Goal: Task Accomplishment & Management: Manage account settings

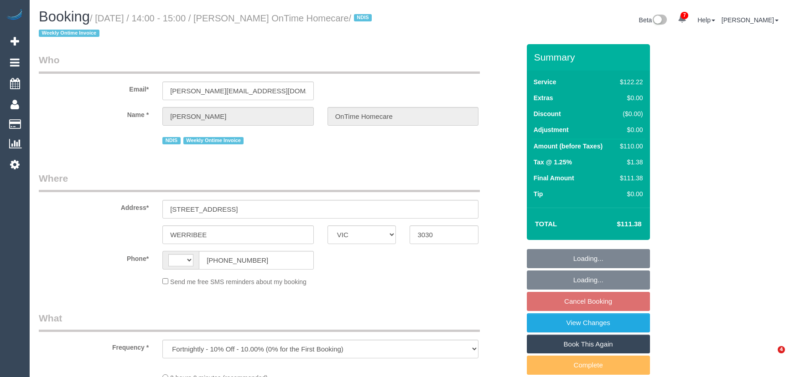
select select "VIC"
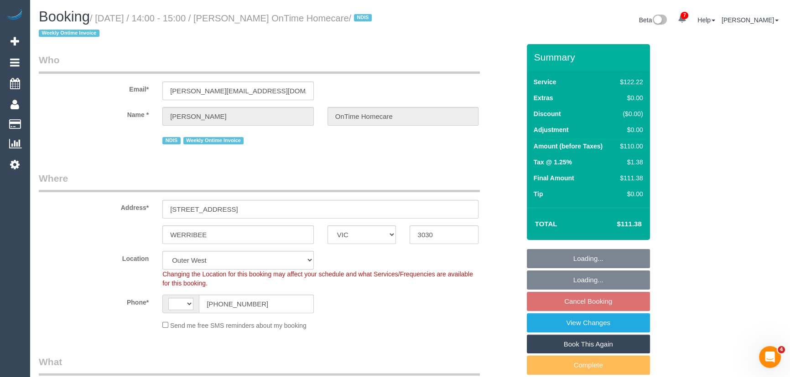
select select "string:AU"
select select "object:1069"
select select "number:28"
select select "number:14"
select select "number:19"
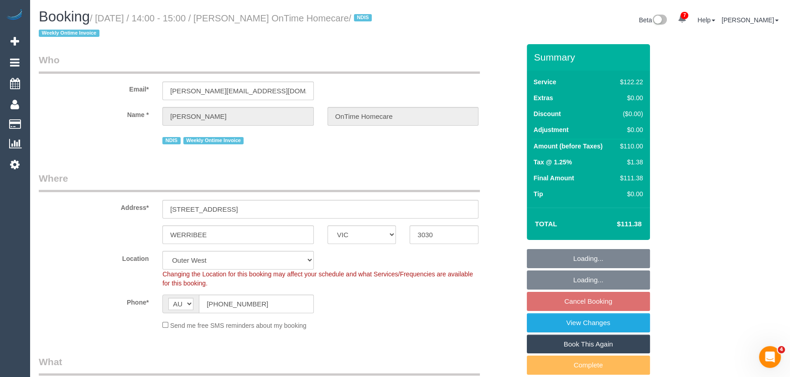
select select "number:36"
select select "number:35"
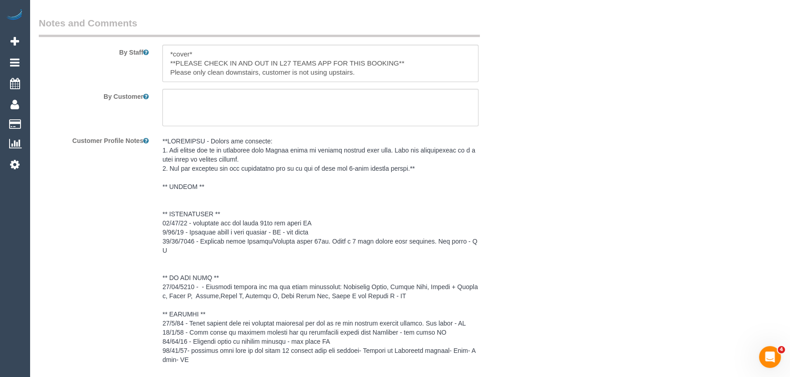
scroll to position [1326, 0]
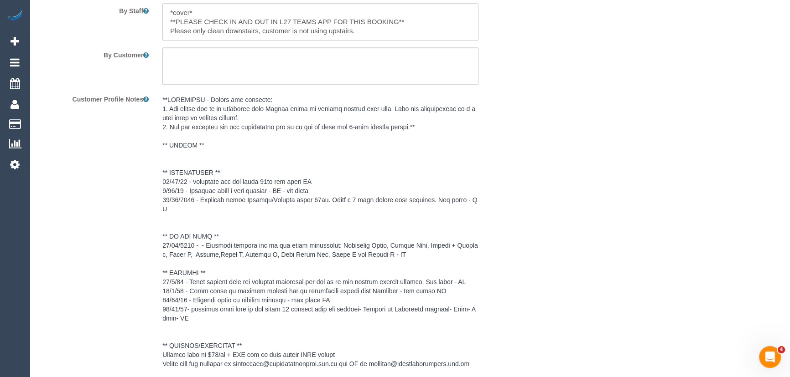
click at [221, 271] on pre at bounding box center [320, 250] width 316 height 310
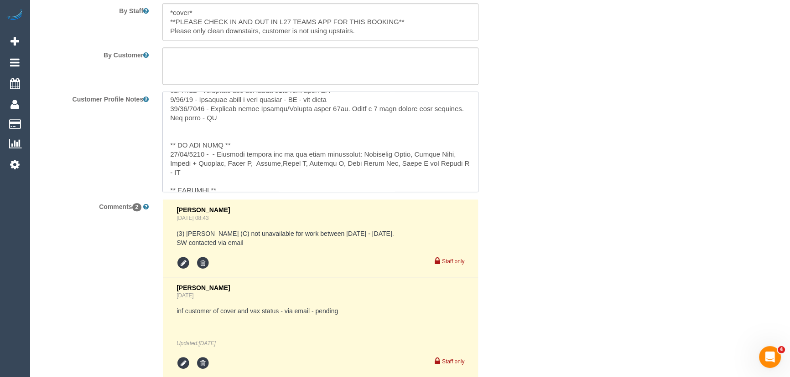
click at [471, 141] on textarea at bounding box center [320, 142] width 316 height 101
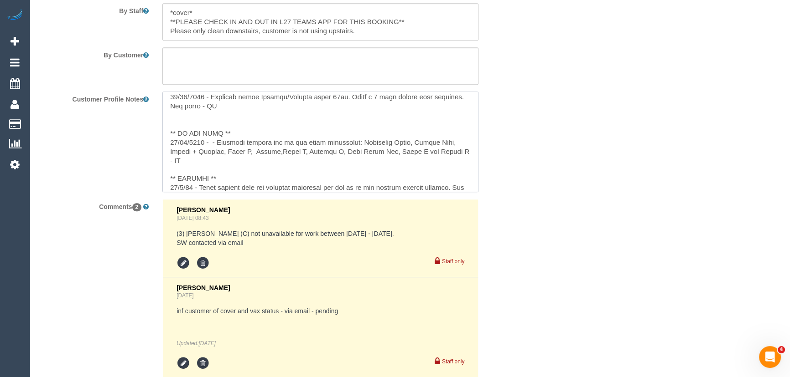
click at [470, 142] on textarea at bounding box center [320, 142] width 316 height 101
click at [228, 174] on textarea at bounding box center [320, 142] width 316 height 101
type textarea "**IMPORTANT - Across all bookings: 1. Any covers are to be confirmed with Ontim…"
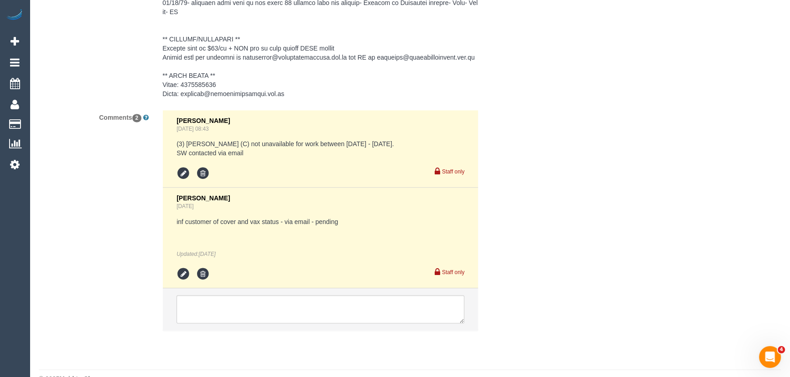
scroll to position [1669, 0]
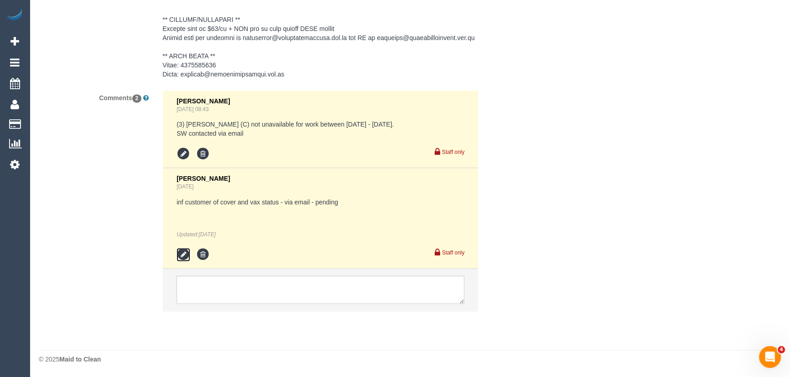
click at [182, 258] on icon at bounding box center [183, 255] width 14 height 14
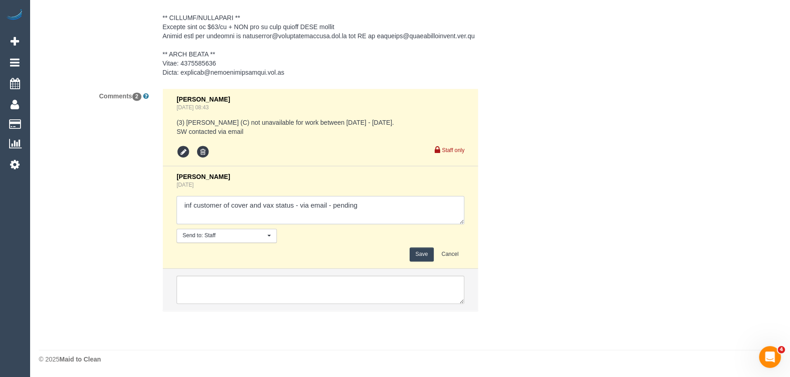
click at [378, 208] on textarea at bounding box center [320, 210] width 288 height 28
type textarea "inf customer of cover and vax status - via email - confirmed"
click at [423, 257] on button "Save" at bounding box center [421, 255] width 24 height 14
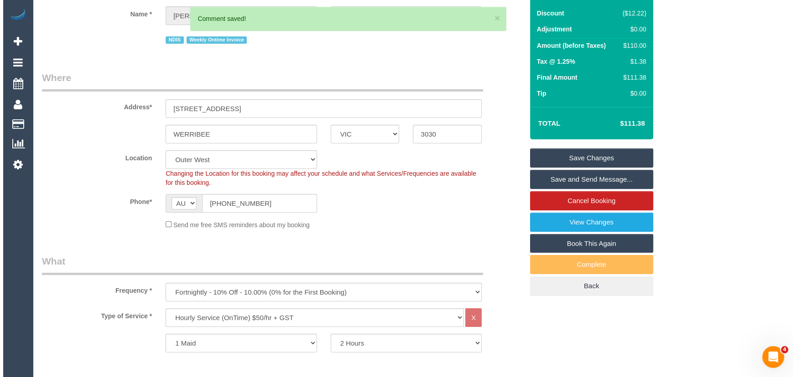
scroll to position [0, 0]
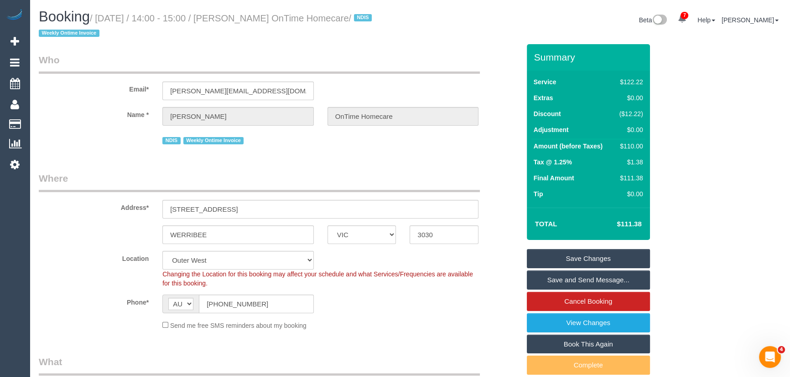
click at [590, 284] on link "Save and Send Message..." at bounding box center [588, 280] width 123 height 19
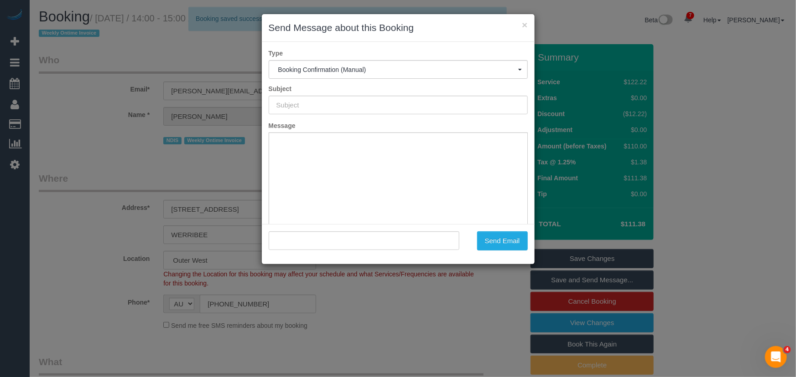
type input "Booking Confirmed"
type input ""Petar Mitanovski OnTime Homecare" <petar.ontimehomecare@fake.com>"
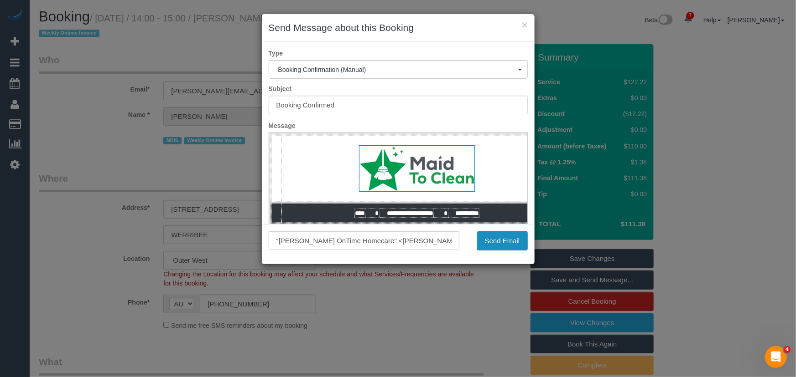
click at [477, 244] on button "Send Email" at bounding box center [502, 241] width 51 height 19
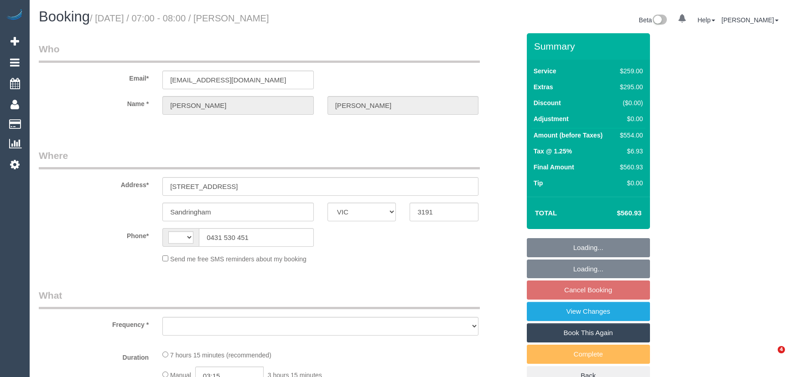
select select "VIC"
select select "string:AU"
select select "object:634"
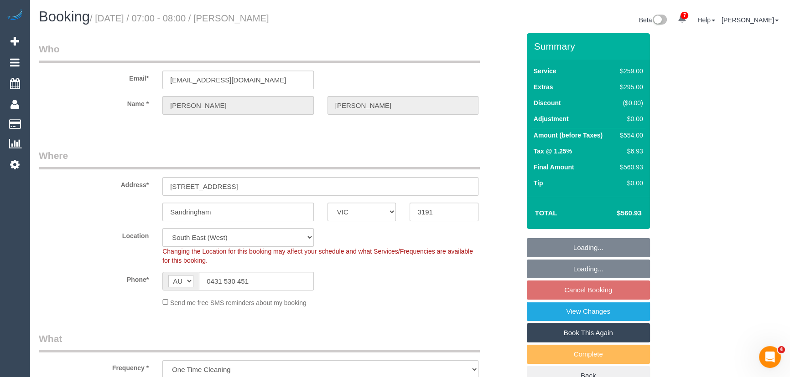
select select "number:28"
select select "number:14"
select select "number:19"
select select "number:36"
select select "object:1292"
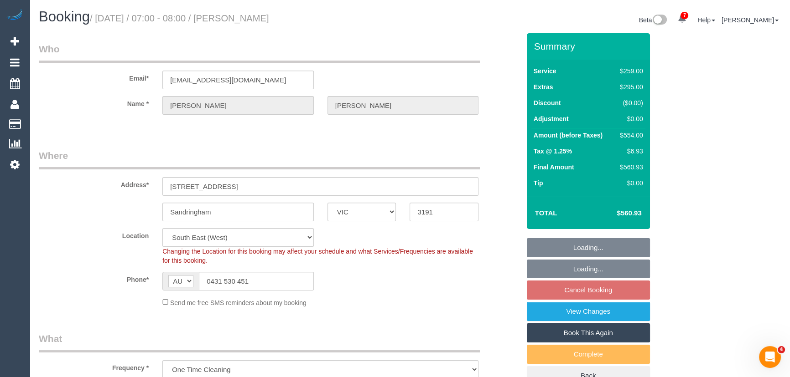
select select "string:stripe-pm_1QuiJU2GScqysDRVA8fU0KcC"
select select "spot1"
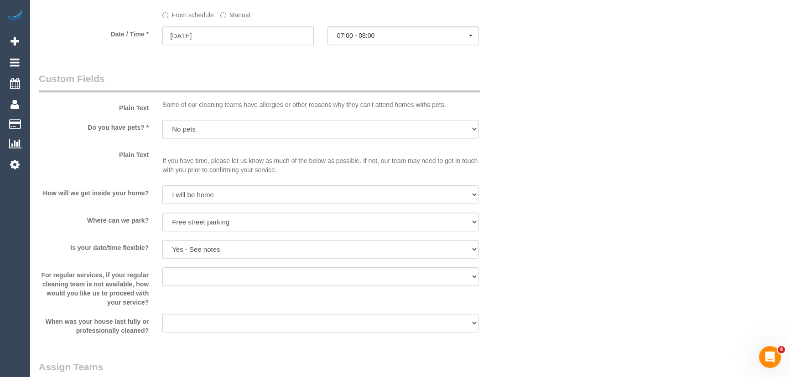
scroll to position [948, 0]
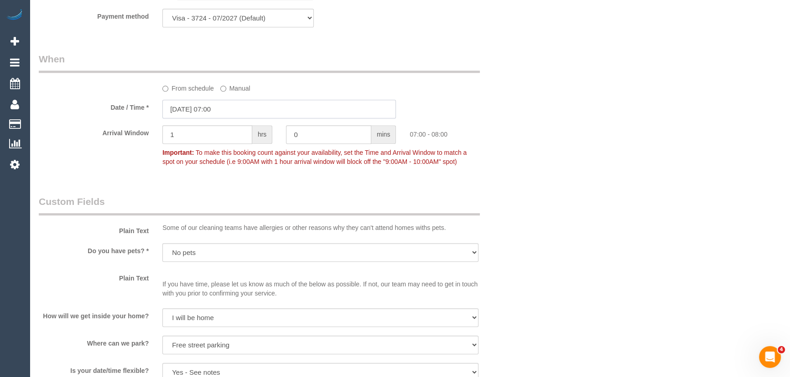
click at [245, 108] on input "19/09/2025 07:00" at bounding box center [278, 109] width 233 height 19
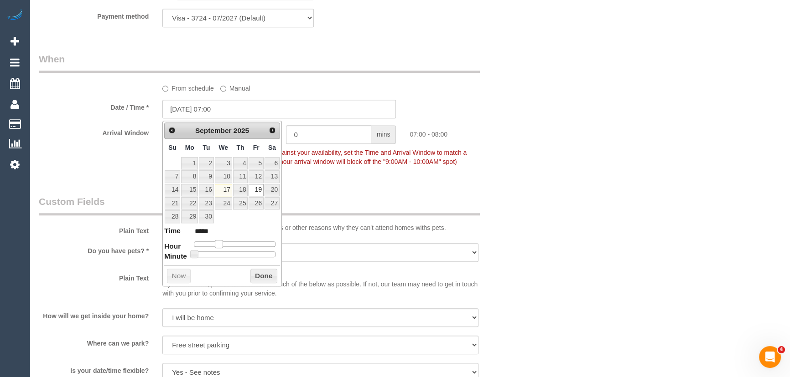
type input "19/09/2025 09:00"
type input "*****"
drag, startPoint x: 217, startPoint y: 242, endPoint x: 224, endPoint y: 242, distance: 7.8
click at [224, 242] on span at bounding box center [226, 244] width 8 height 8
click at [225, 242] on span at bounding box center [226, 244] width 8 height 8
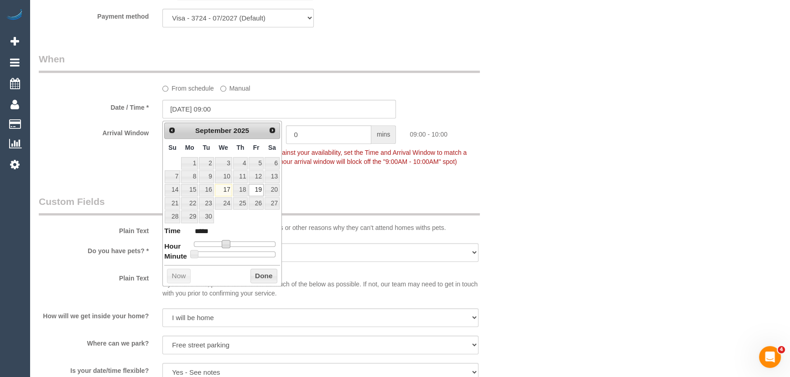
click at [371, 196] on div "Who Email* ds@ellogistics.com.au Name * daniel sargent Where Address* 8 GRANGE …" at bounding box center [279, 100] width 495 height 2031
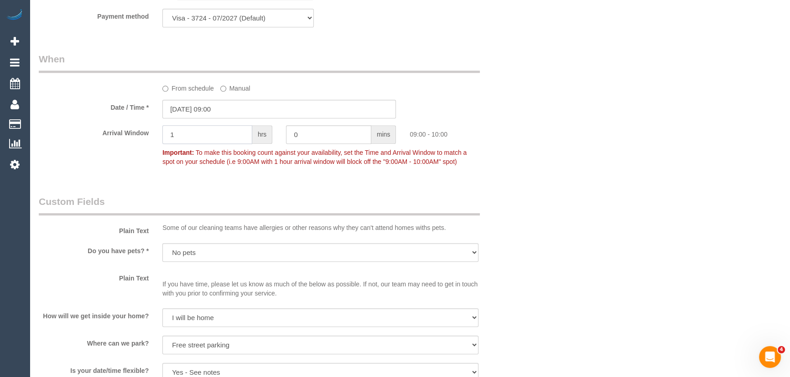
click at [216, 140] on input "1" at bounding box center [207, 134] width 90 height 19
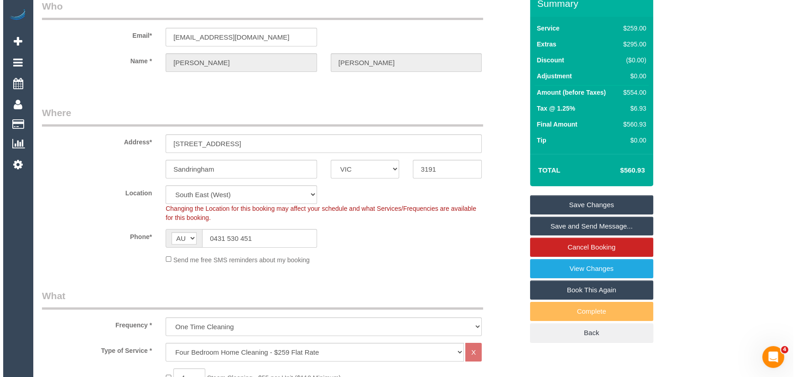
scroll to position [0, 0]
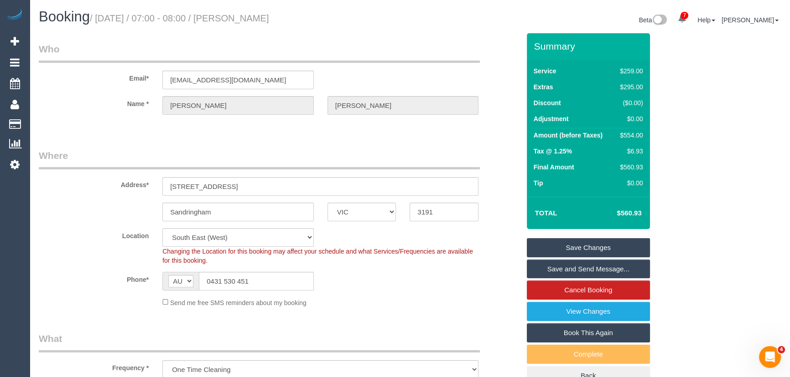
type input "2"
click at [573, 249] on link "Save Changes" at bounding box center [588, 247] width 123 height 19
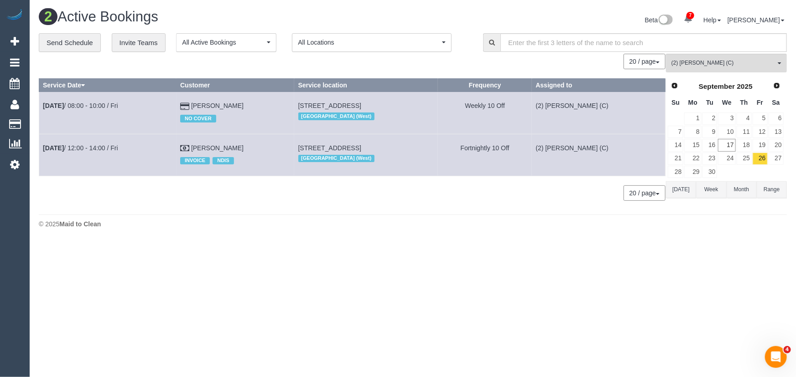
drag, startPoint x: 757, startPoint y: 241, endPoint x: 744, endPoint y: 255, distance: 19.4
click at [744, 255] on body "7 Beta Your Notifications You have 0 alerts × You have 3 to charge for 17/09/20…" at bounding box center [398, 188] width 796 height 377
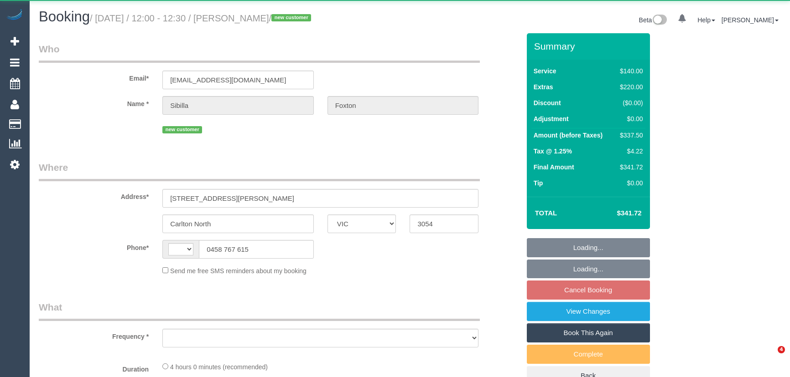
select select "VIC"
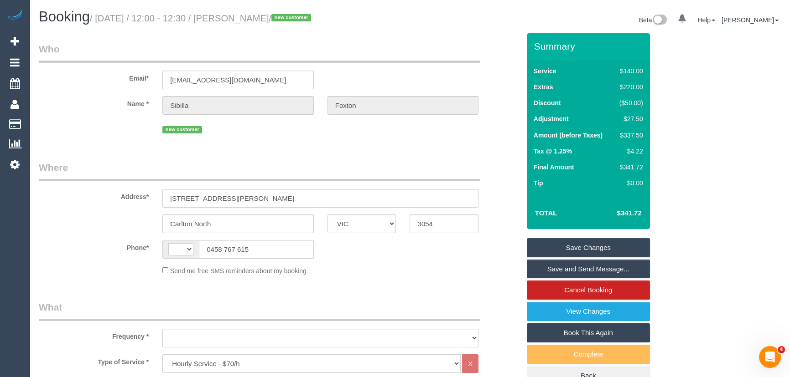
select select "string:stripe-pm_1S4eCv2GScqysDRVD8ZC2mwk"
select select "string:AU"
select select "number:28"
select select "number:15"
select select "number:19"
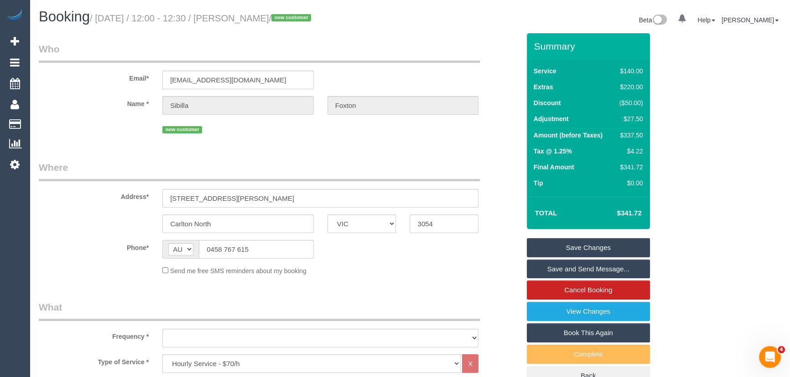
select select "number:24"
select select "number:11"
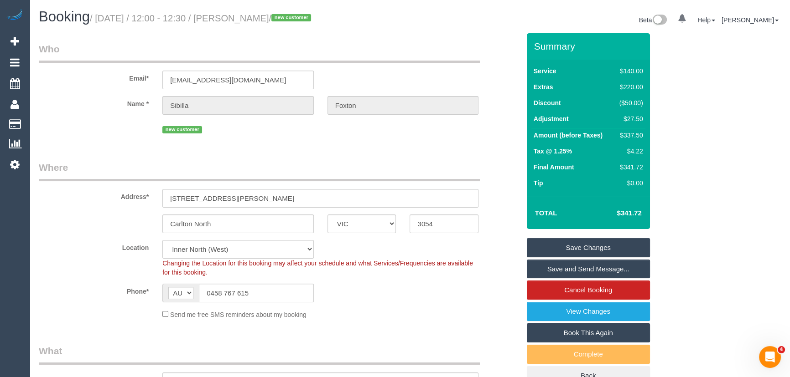
select select "object:1771"
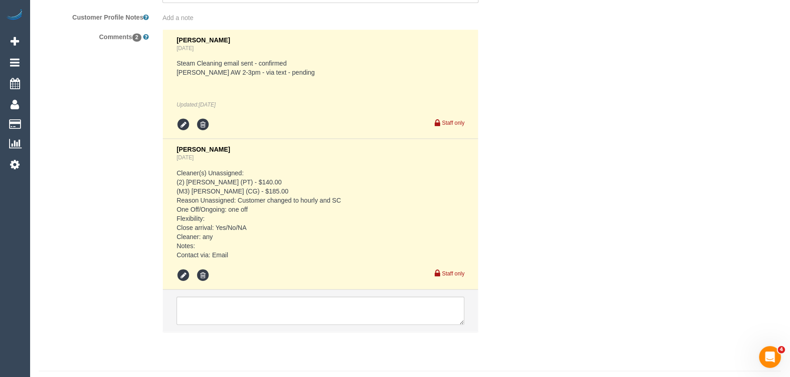
scroll to position [1670, 0]
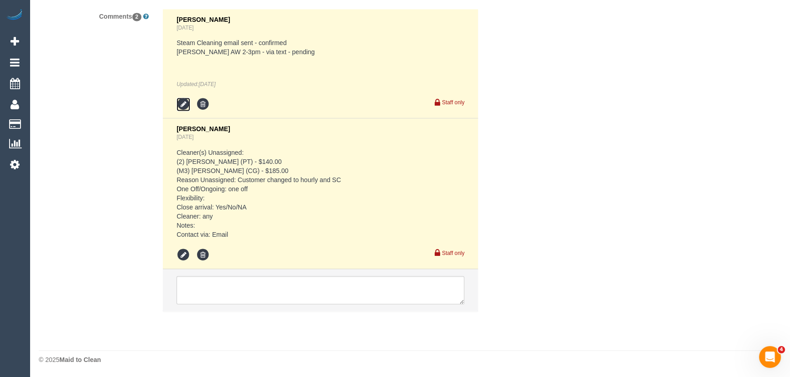
click at [185, 101] on icon at bounding box center [183, 105] width 14 height 14
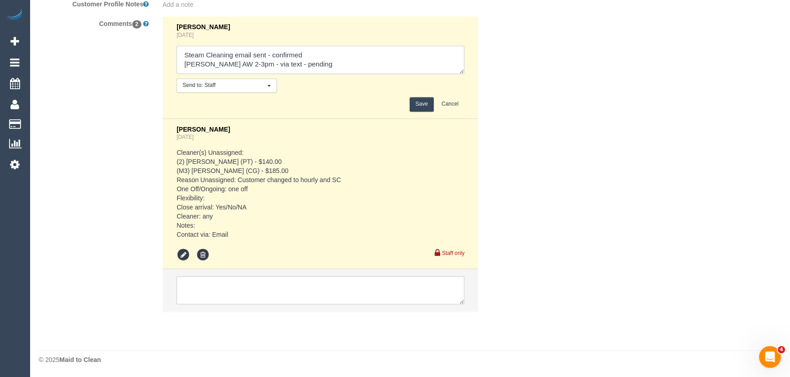
click at [305, 66] on textarea at bounding box center [320, 60] width 288 height 28
type textarea "Steam Cleaning email sent - confirmed Adnan AW 2-3pm - via text - confirmed"
click at [417, 103] on button "Save" at bounding box center [421, 104] width 24 height 14
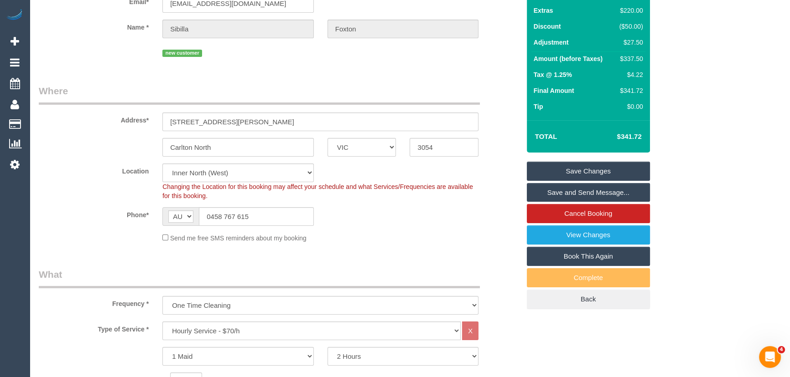
scroll to position [0, 0]
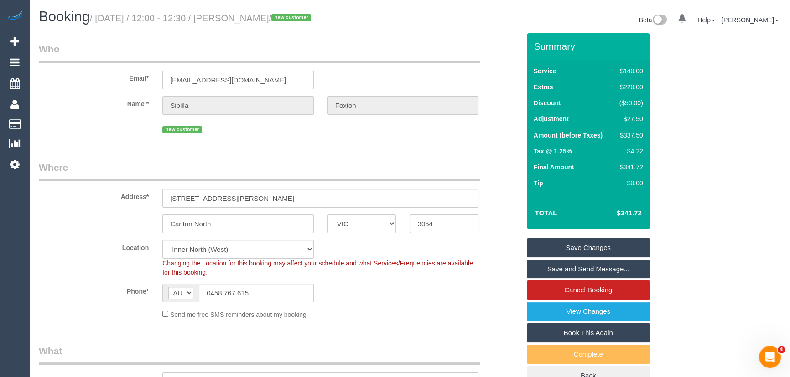
drag, startPoint x: 578, startPoint y: 269, endPoint x: 575, endPoint y: 264, distance: 5.7
click at [578, 269] on link "Save and Send Message..." at bounding box center [588, 269] width 123 height 19
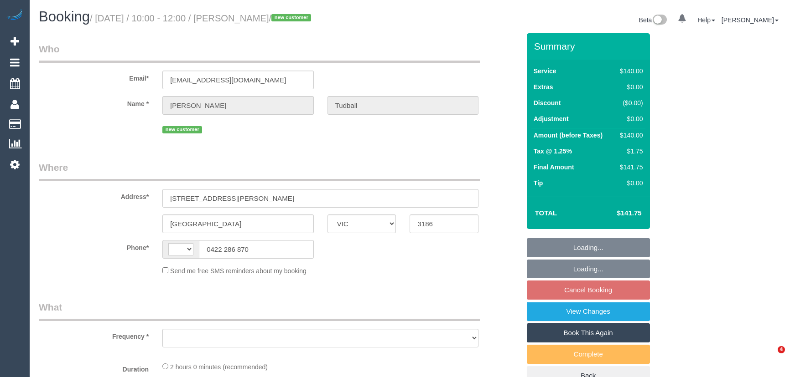
select select "VIC"
select select "string:AU"
select select "object:558"
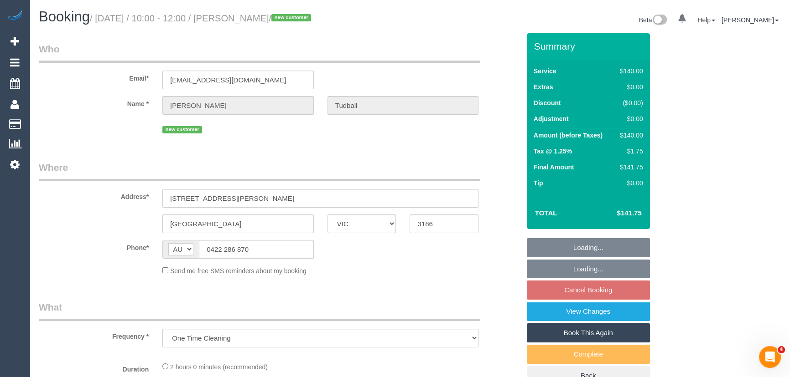
select select "string:stripe-pm_1S7Q472GScqysDRVAqfnxMSx"
select select "number:28"
select select "number:14"
select select "number:19"
select select "number:22"
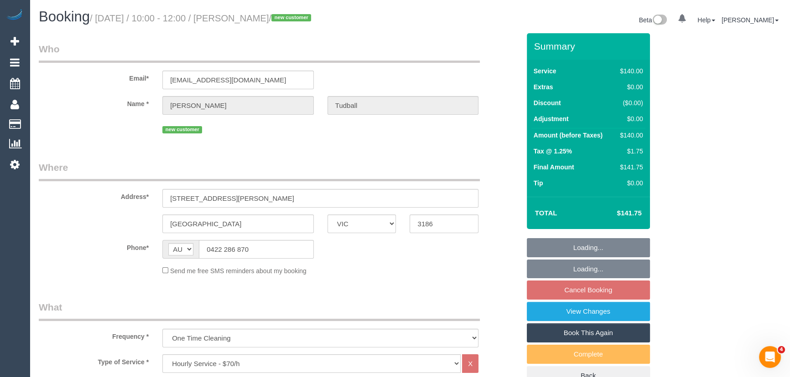
select select "number:35"
select select "number:12"
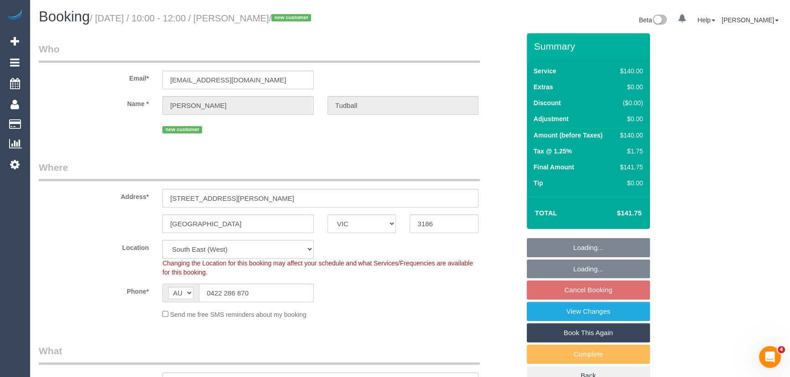
select select "spot1"
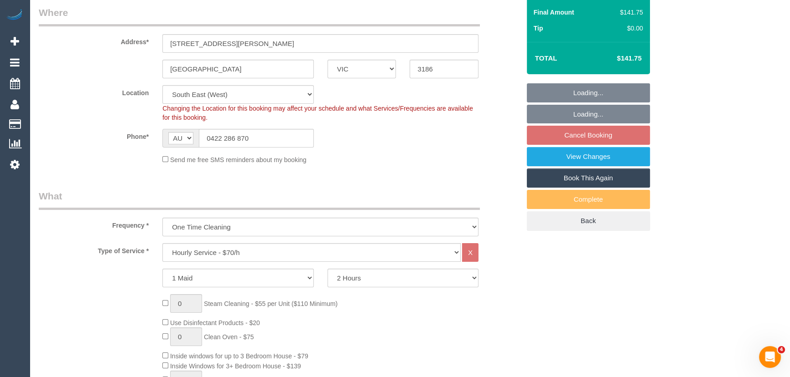
select select "object:880"
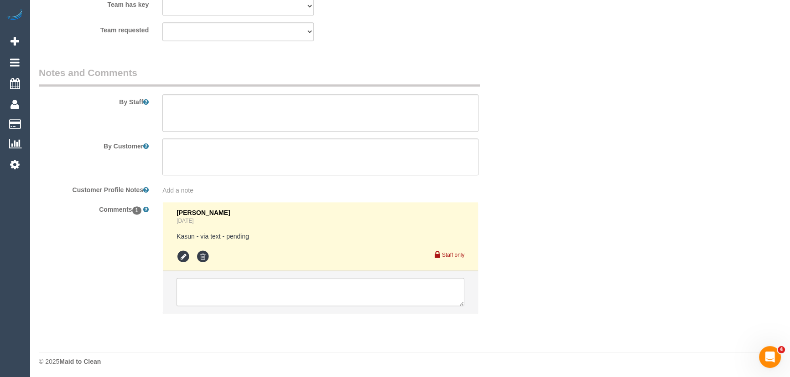
scroll to position [1429, 0]
click at [184, 256] on icon at bounding box center [183, 255] width 14 height 14
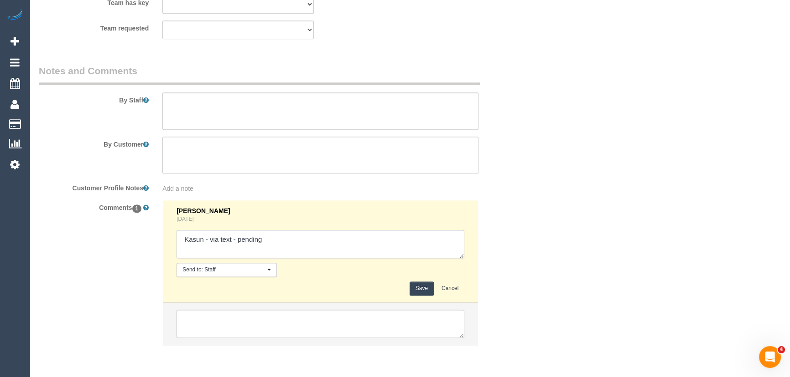
click at [293, 241] on textarea at bounding box center [320, 244] width 288 height 28
type textarea "Kasun - via text - confirmed"
click at [418, 287] on button "Save" at bounding box center [421, 289] width 24 height 14
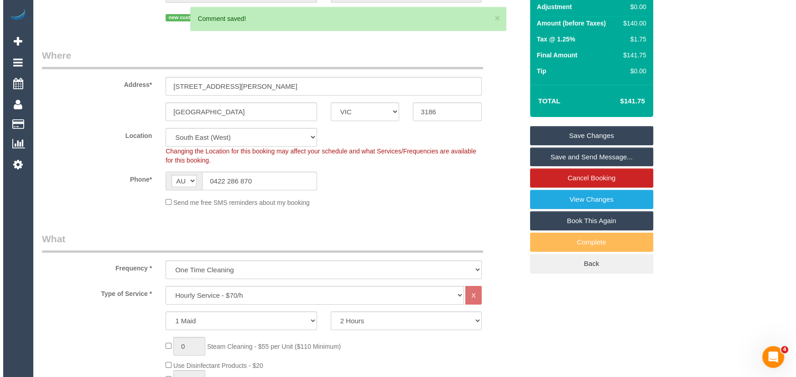
scroll to position [0, 0]
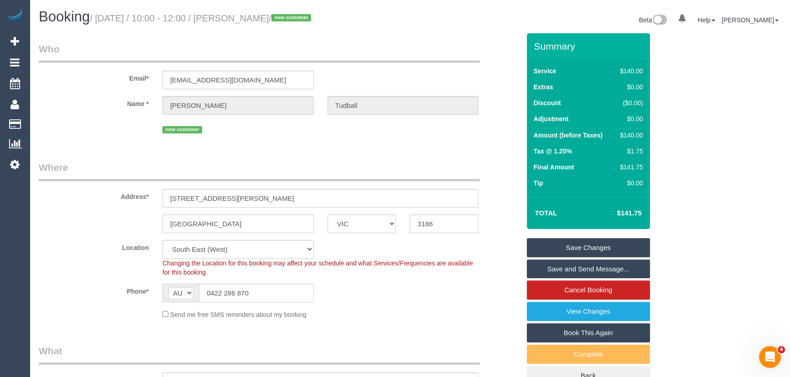
click at [558, 267] on link "Save and Send Message..." at bounding box center [588, 269] width 123 height 19
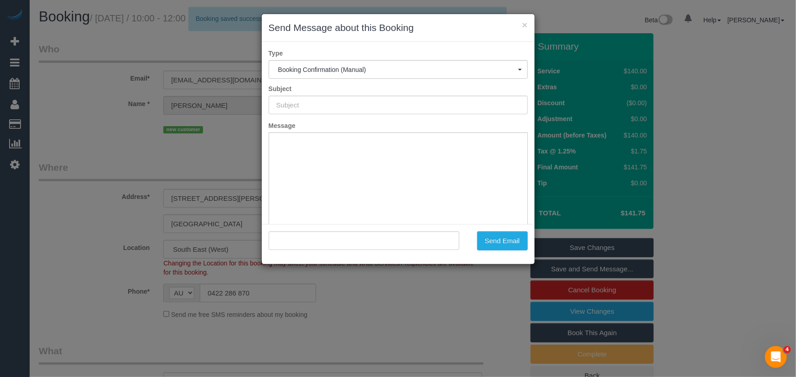
type input "Booking Confirmed"
type input ""Anna Tudball" <annatudball@outlook.com>"
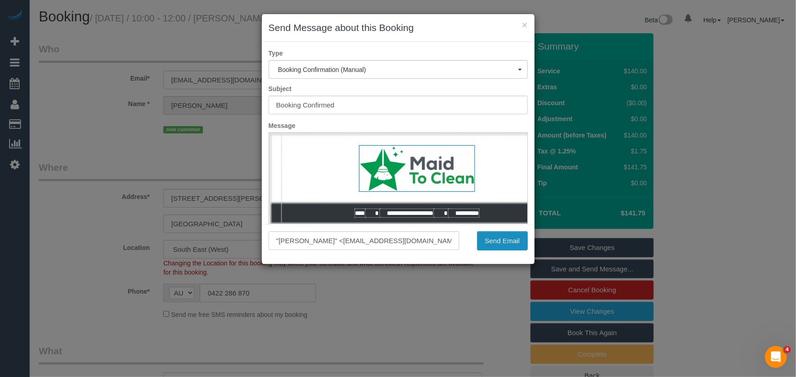
click at [497, 244] on button "Send Email" at bounding box center [502, 241] width 51 height 19
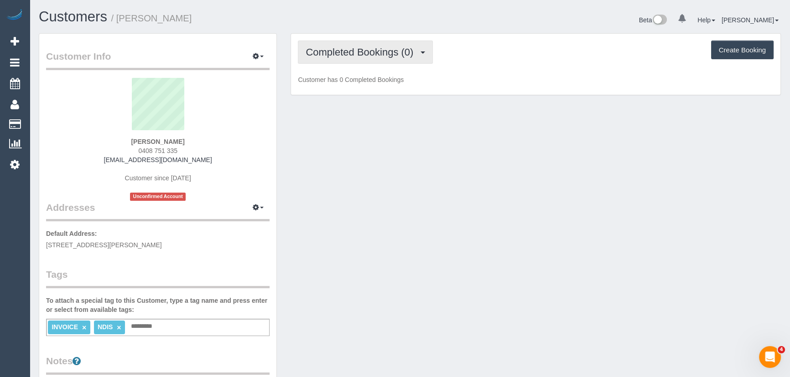
click at [358, 60] on button "Completed Bookings (0)" at bounding box center [365, 52] width 135 height 23
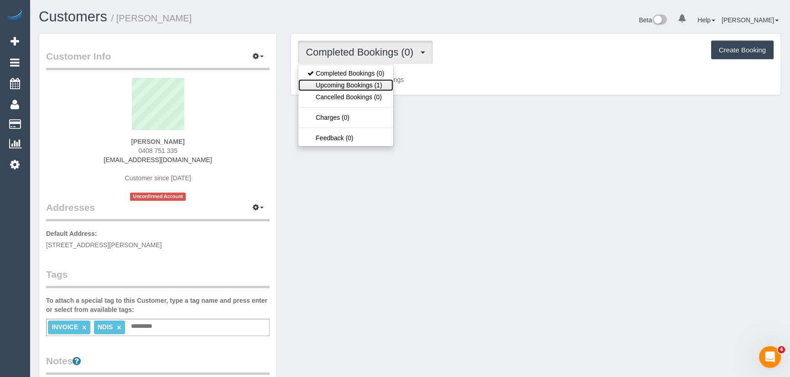
click at [363, 88] on link "Upcoming Bookings (1)" at bounding box center [345, 85] width 95 height 12
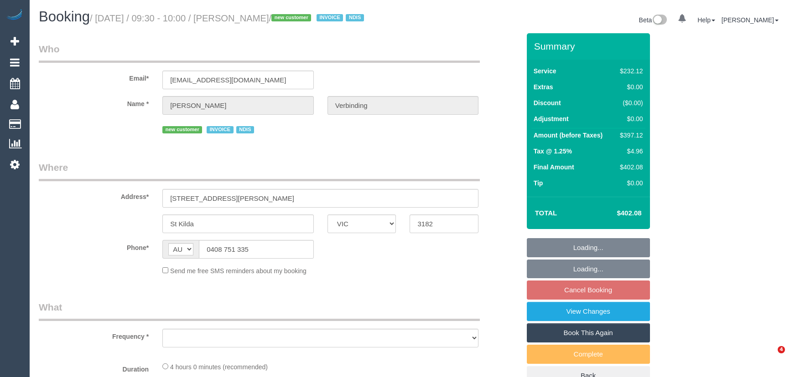
select select "VIC"
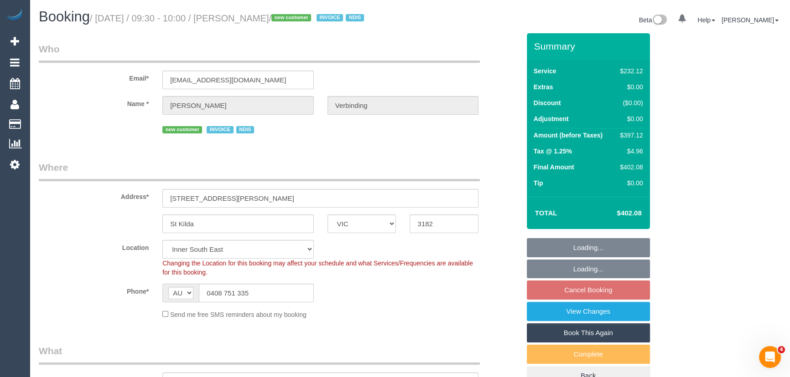
select select "object:1182"
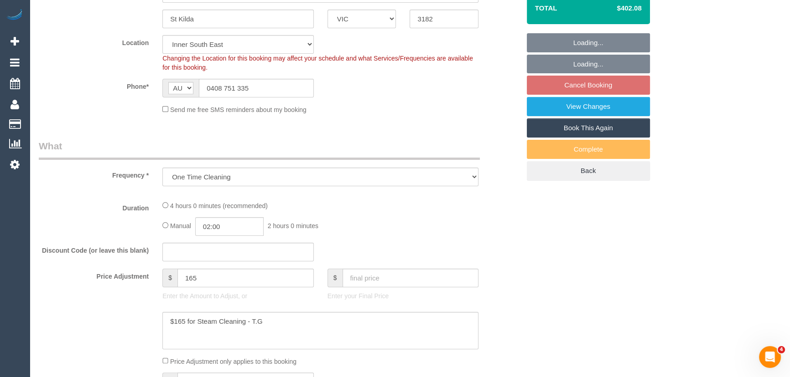
select select "240"
select select "number:28"
select select "number:14"
select select "number:19"
select select "number:25"
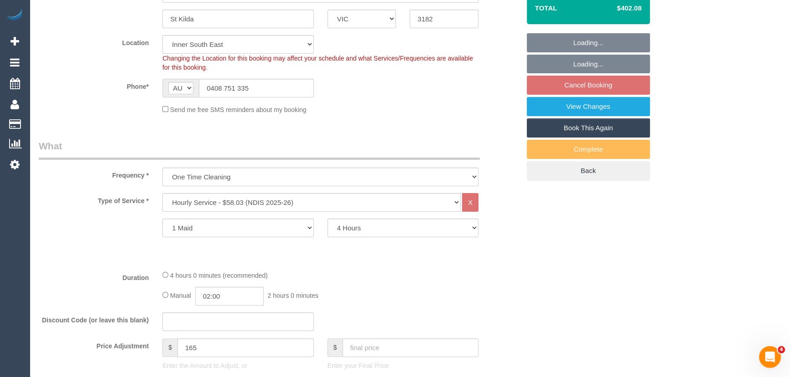
select select "object:1392"
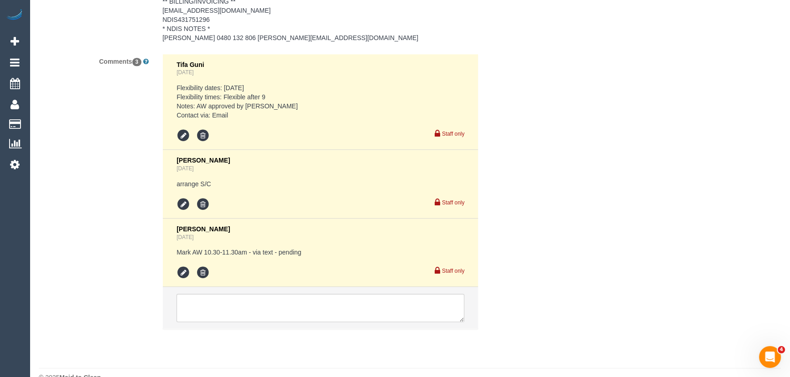
scroll to position [1507, 0]
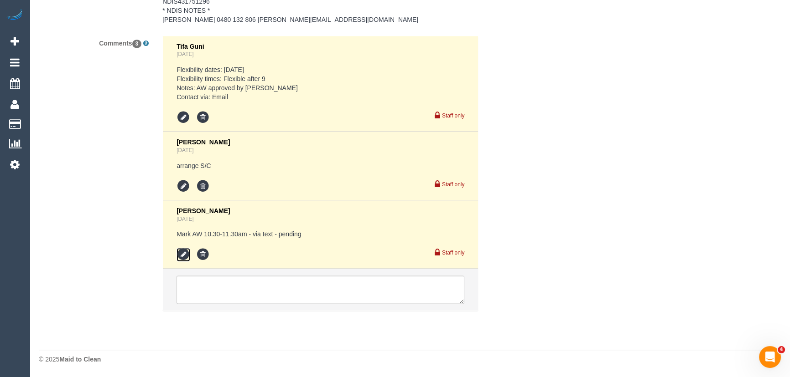
click at [185, 256] on icon at bounding box center [183, 255] width 14 height 14
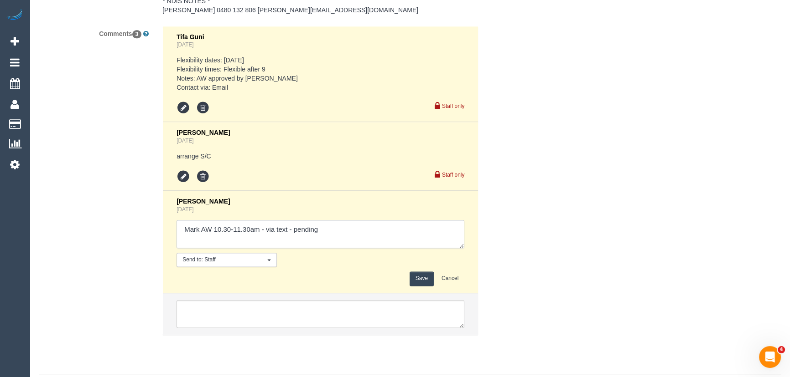
click at [338, 247] on textarea at bounding box center [320, 234] width 288 height 28
type textarea "Mark AW 10.30-11.30am - via text - confirmed"
click at [418, 284] on button "Save" at bounding box center [421, 279] width 24 height 14
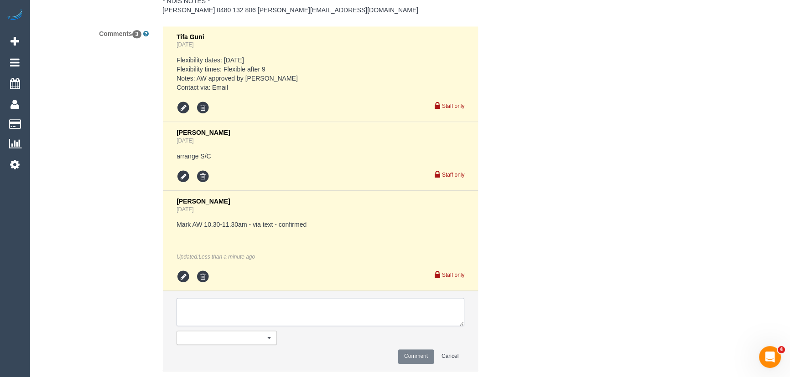
click at [321, 326] on textarea at bounding box center [320, 312] width 288 height 28
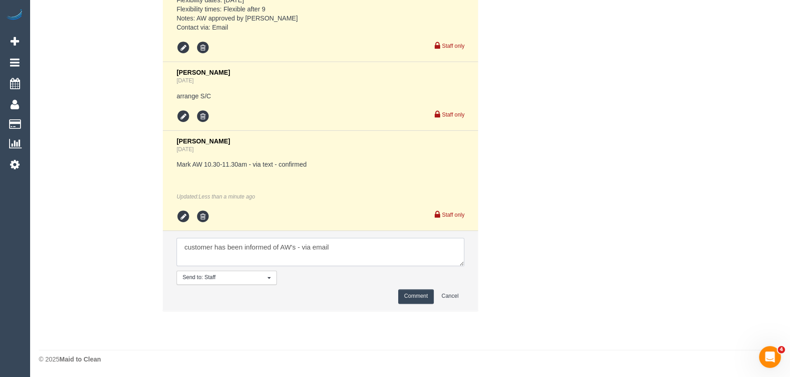
type textarea "customer has been informed of AW's - via email"
click at [429, 294] on button "Comment" at bounding box center [416, 296] width 36 height 14
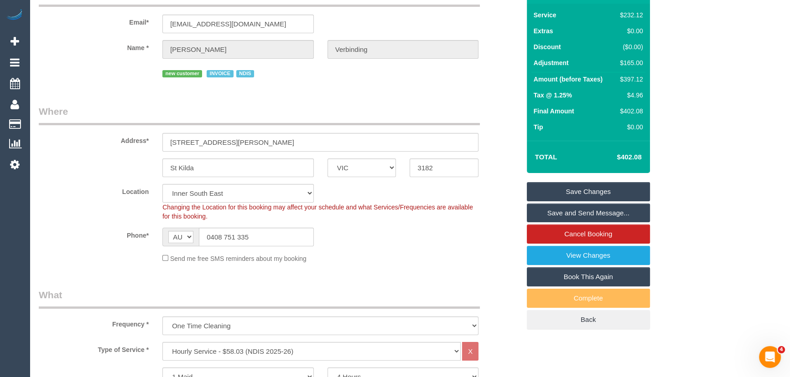
scroll to position [0, 0]
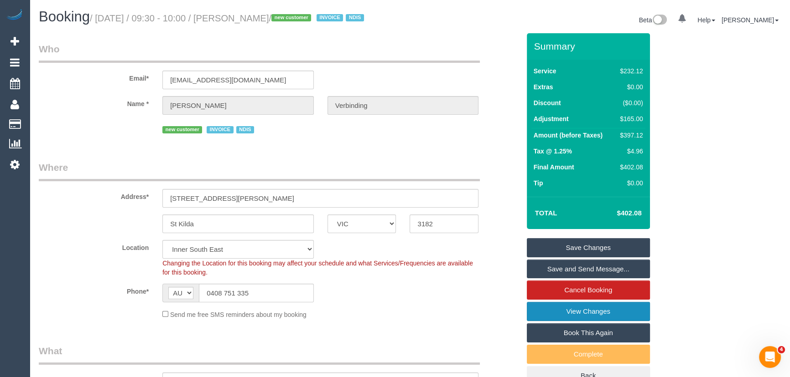
click at [545, 321] on link "View Changes" at bounding box center [588, 311] width 123 height 19
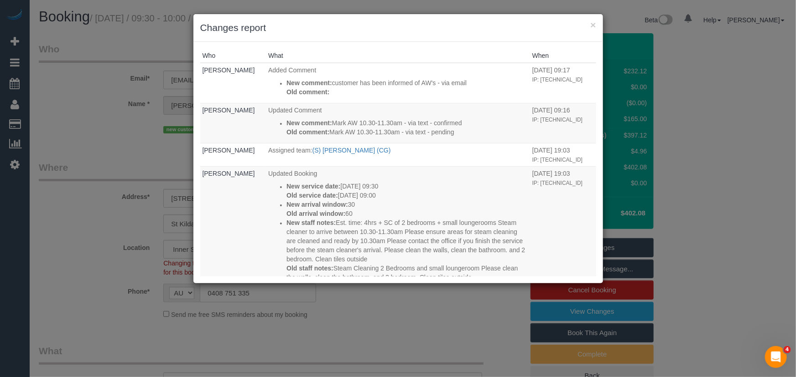
click at [418, 325] on div "× Changes report Who What When Jessica Trentin Added Comment New comment: custo…" at bounding box center [398, 188] width 796 height 377
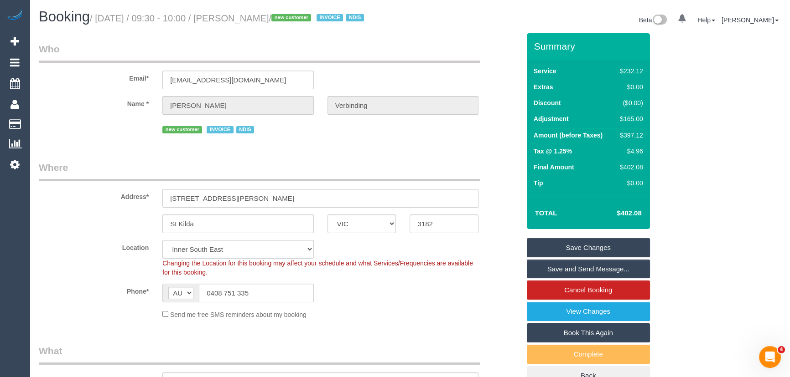
click at [269, 18] on small "/ September 19, 2025 / 09:30 - 10:00 / Vinceno Caio Verbinding / new customer I…" at bounding box center [228, 18] width 277 height 10
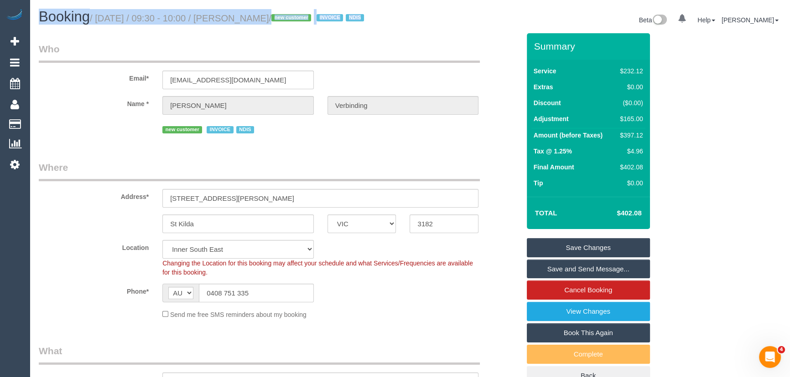
click at [269, 18] on small "/ September 19, 2025 / 09:30 - 10:00 / Vinceno Caio Verbinding / new customer I…" at bounding box center [228, 18] width 277 height 10
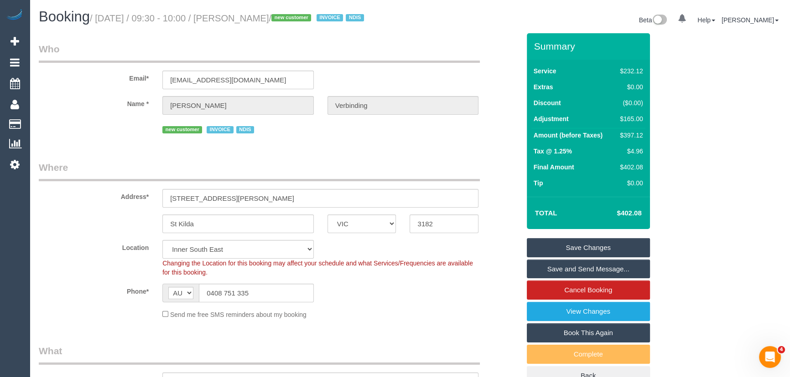
click at [259, 18] on small "/ September 19, 2025 / 09:30 - 10:00 / Vinceno Caio Verbinding / new customer I…" at bounding box center [228, 18] width 277 height 10
copy small "Vinceno Caio Verbinding"
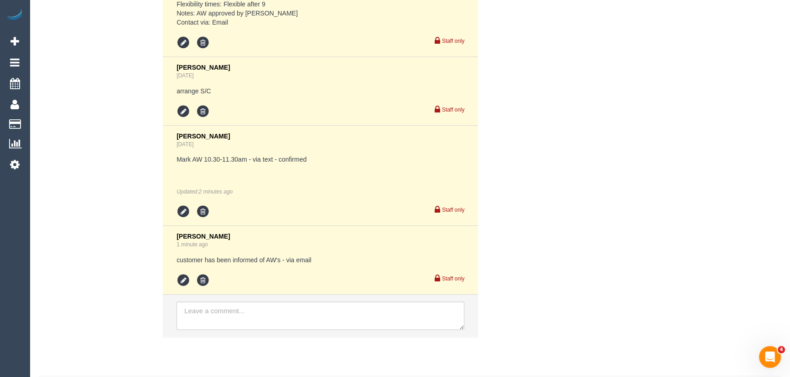
scroll to position [1607, 0]
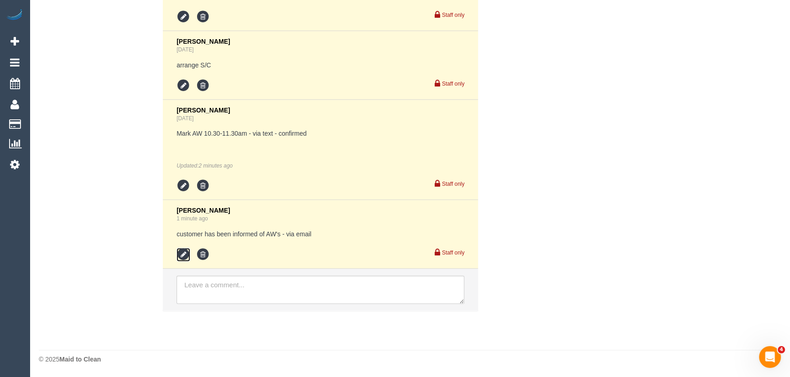
click at [181, 262] on icon at bounding box center [183, 255] width 14 height 14
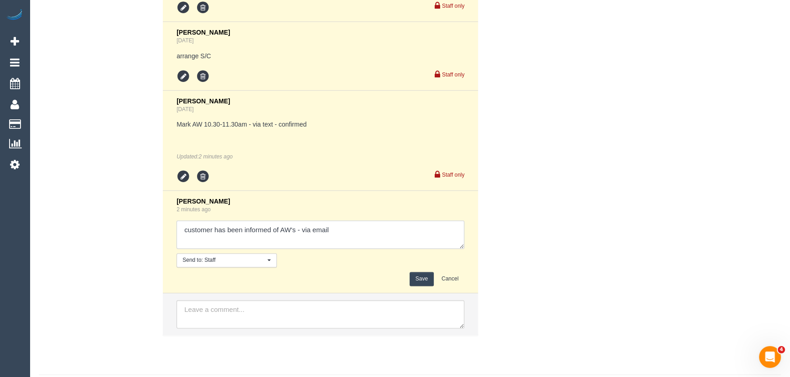
click at [346, 239] on textarea at bounding box center [320, 235] width 288 height 28
type textarea "customer has been informed of AW's - via text - confirmed"
click at [414, 286] on button "Save" at bounding box center [421, 279] width 24 height 14
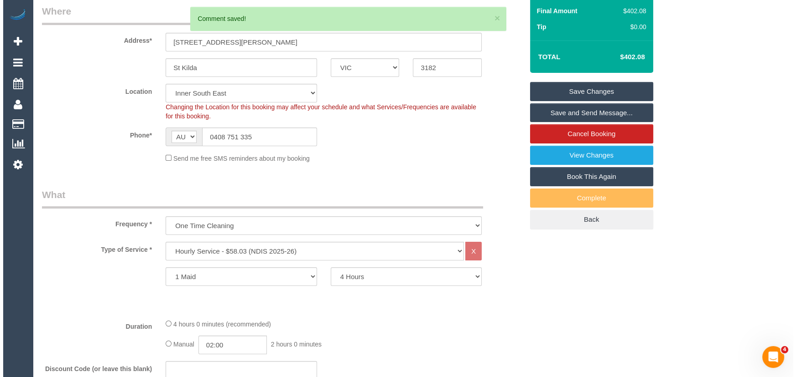
scroll to position [0, 0]
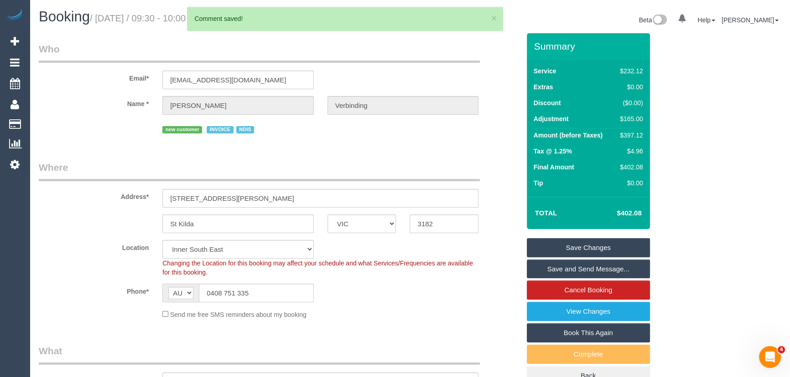
click at [570, 278] on link "Save and Send Message..." at bounding box center [588, 269] width 123 height 19
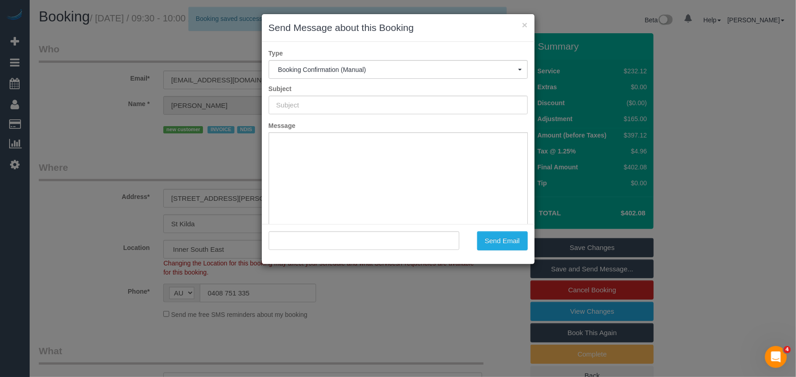
type input "Booking Confirmed"
type input ""Vinceno Caio Verbinding" <vinceno.verbinding@fake.com>"
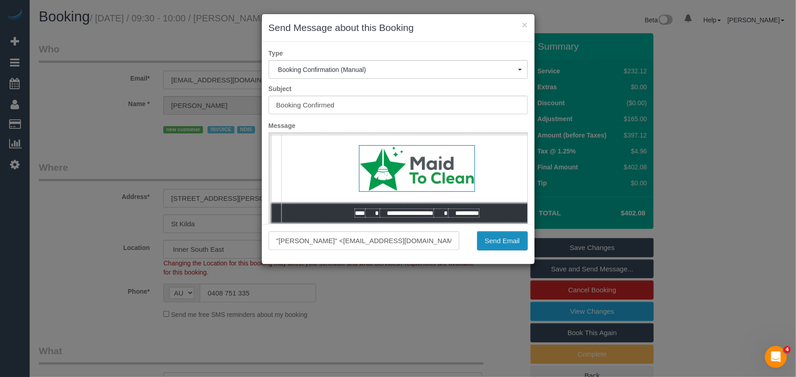
drag, startPoint x: 510, startPoint y: 243, endPoint x: 515, endPoint y: 242, distance: 5.1
click at [510, 243] on button "Send Email" at bounding box center [502, 241] width 51 height 19
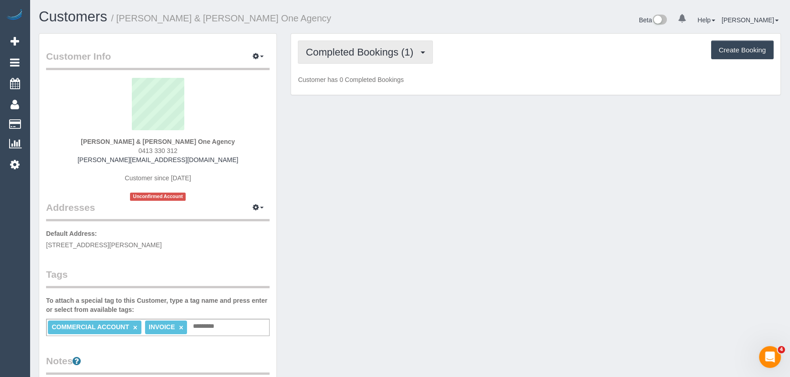
click at [385, 58] on button "Completed Bookings (1)" at bounding box center [365, 52] width 135 height 23
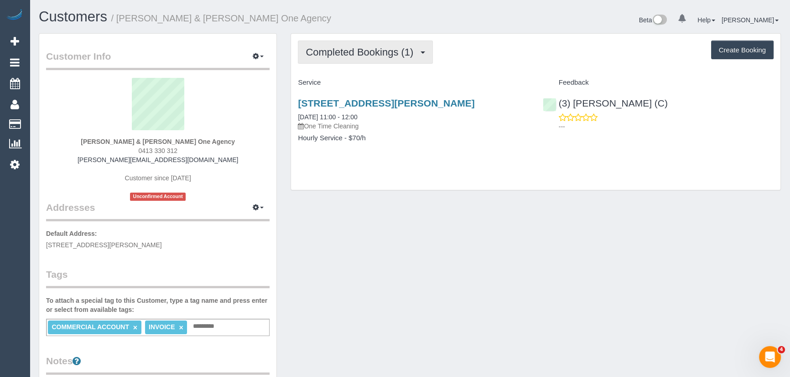
click at [386, 56] on span "Completed Bookings (1)" at bounding box center [361, 52] width 112 height 11
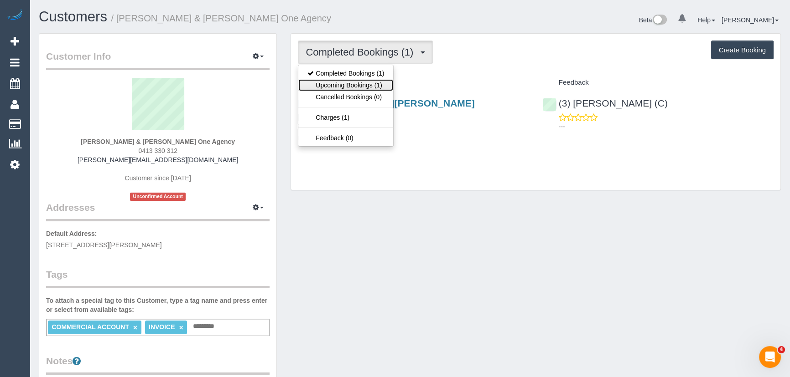
click at [383, 86] on link "Upcoming Bookings (1)" at bounding box center [345, 85] width 95 height 12
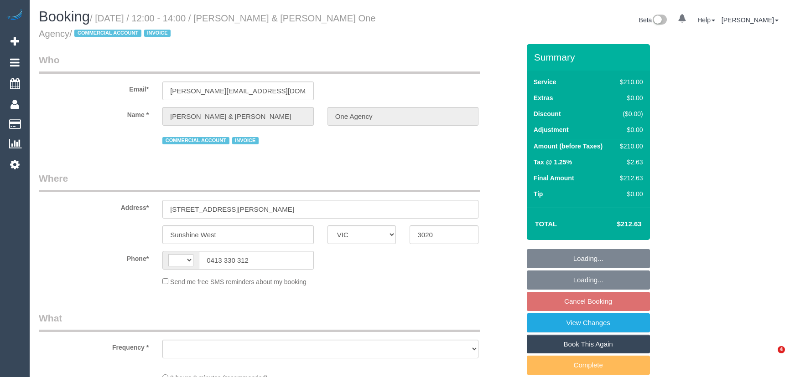
select select "VIC"
select select "string:AU"
select select "object:564"
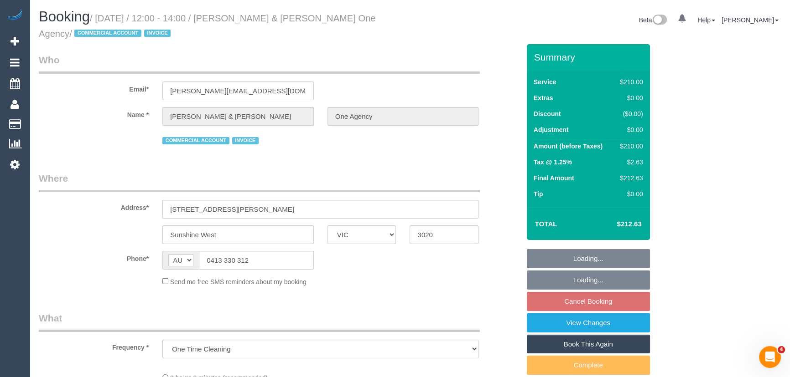
select select "180"
select select "number:28"
select select "number:14"
select select "number:19"
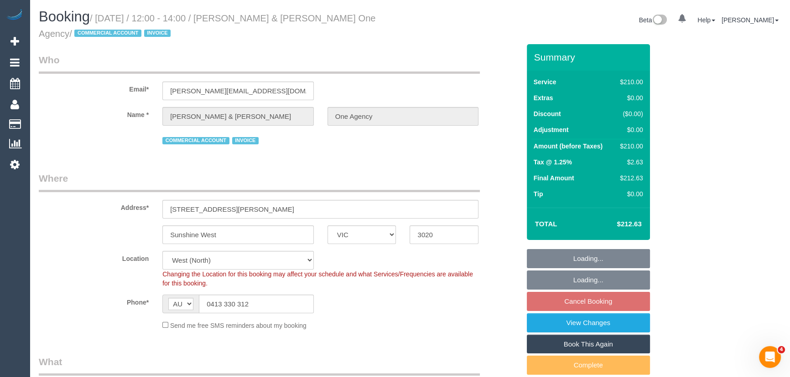
select select "object:1409"
select select "spot1"
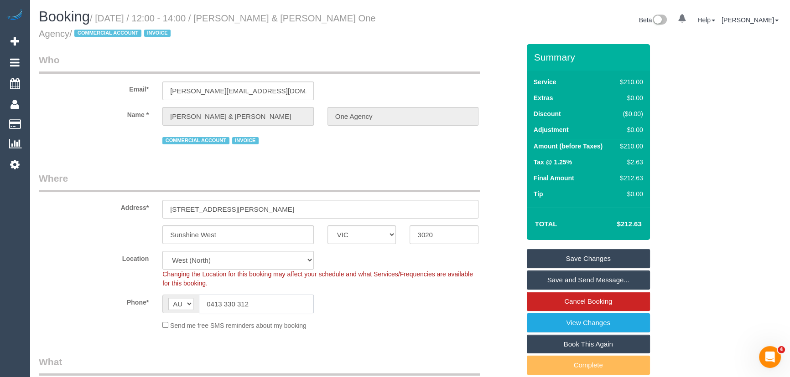
click at [269, 305] on input "0413 330 312" at bounding box center [256, 304] width 115 height 19
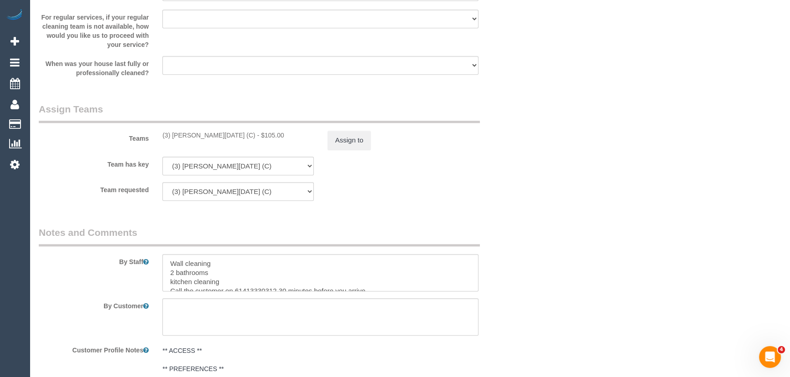
scroll to position [1326, 0]
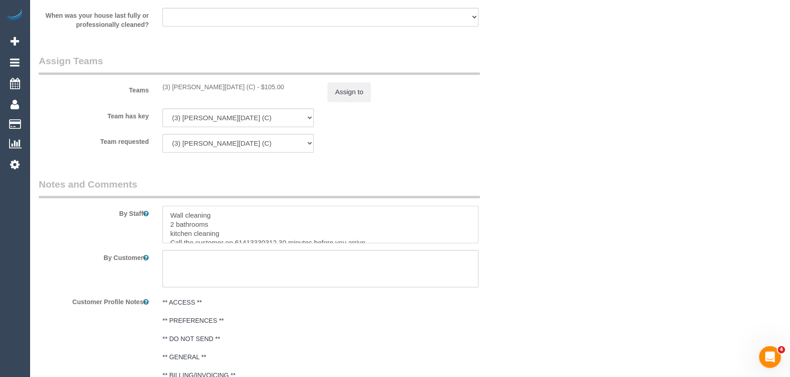
click at [165, 214] on textarea at bounding box center [320, 224] width 316 height 37
paste textarea "0413 330 312"
type textarea "Please contact customer 30min prior to arrival on 0413 330 312. Customer will m…"
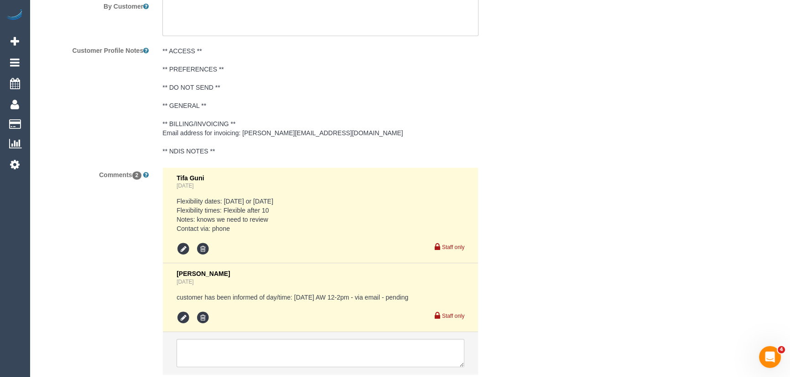
scroll to position [1641, 0]
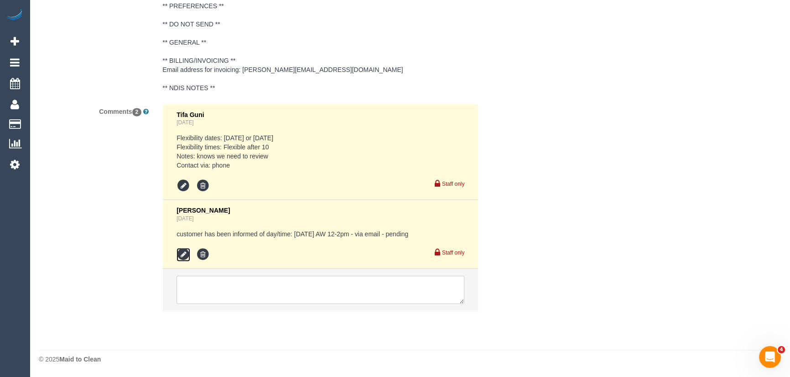
click at [181, 255] on icon at bounding box center [183, 255] width 14 height 14
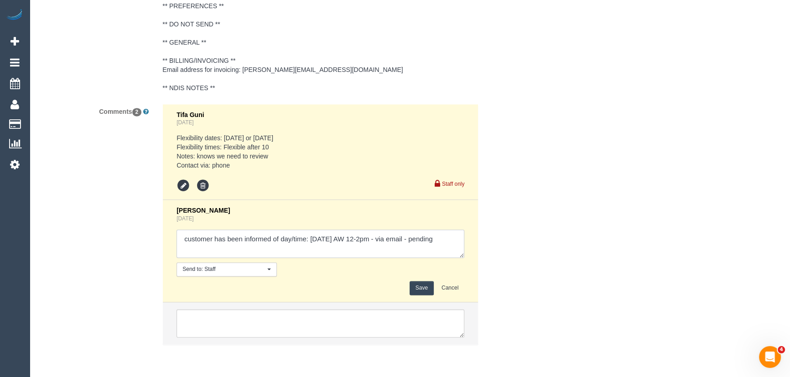
click at [456, 243] on textarea at bounding box center [320, 244] width 288 height 28
type textarea "customer has been informed of day/time: Friday 19/9 AW 12-2pm - via email - con…"
click at [420, 293] on button "Save" at bounding box center [421, 288] width 24 height 14
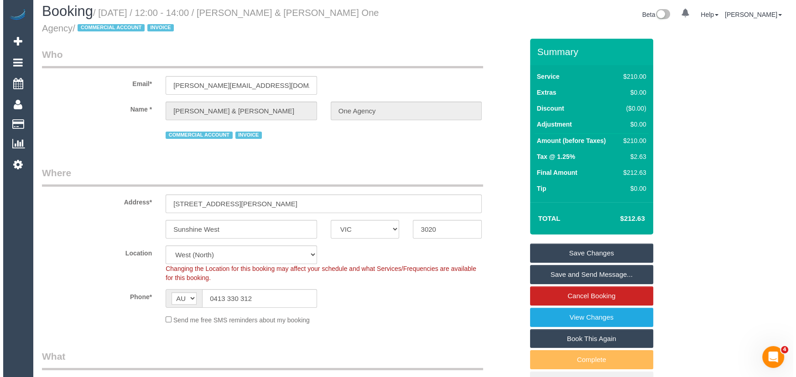
scroll to position [0, 0]
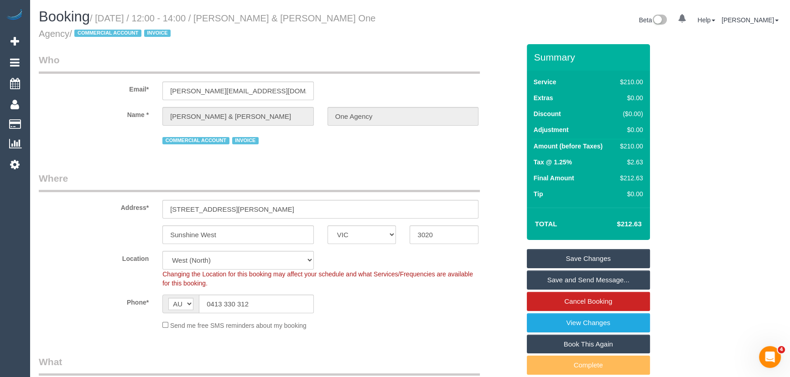
click at [544, 280] on link "Save and Send Message..." at bounding box center [588, 280] width 123 height 19
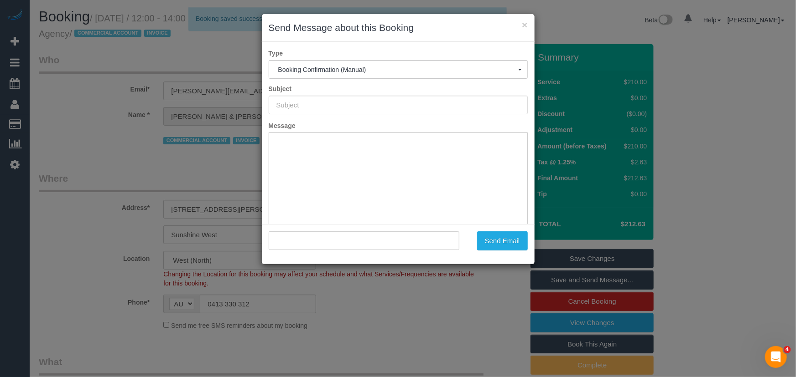
type input "Booking Confirmed"
type input ""Vicki & Gavin Blair One Agency" <lucrezia@oneagencycpp.com.au>"
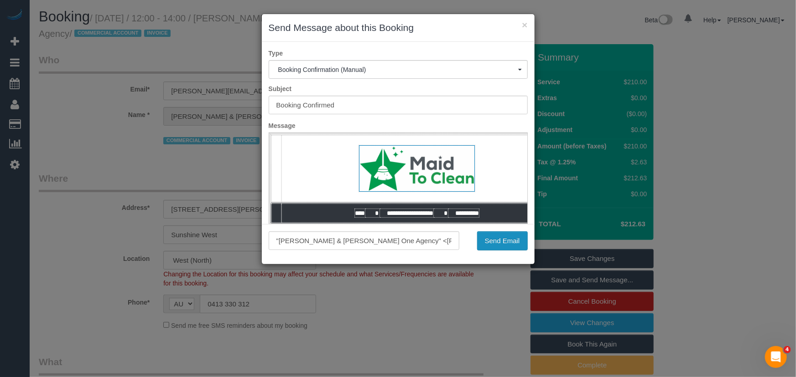
click at [505, 242] on button "Send Email" at bounding box center [502, 241] width 51 height 19
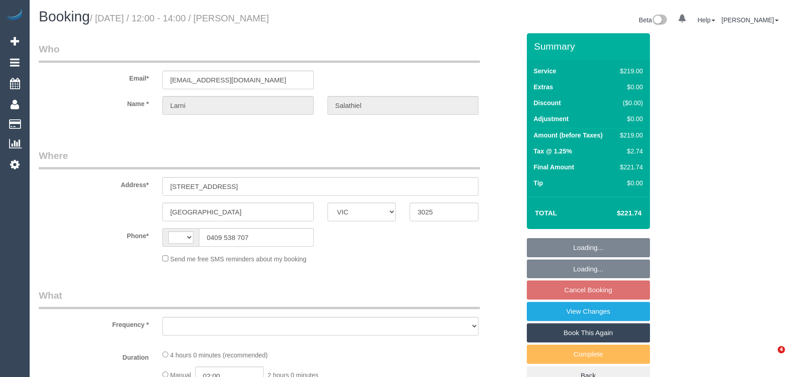
select select "VIC"
select select "string:AU"
select select "object:553"
select select "string:stripe-pm_1RzqNZ2GScqysDRVrb6AJyMR"
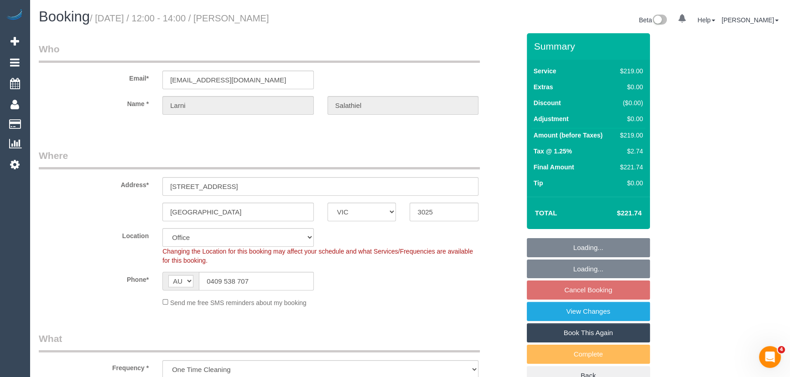
select select "number:28"
select select "number:14"
select select "number:19"
select select "number:24"
select select "number:13"
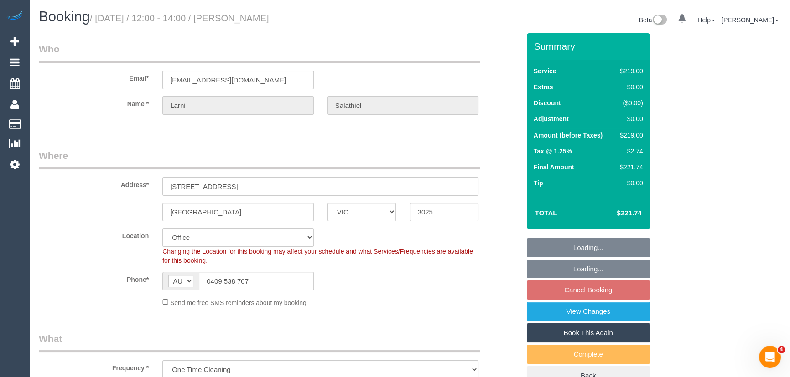
select select "object:2086"
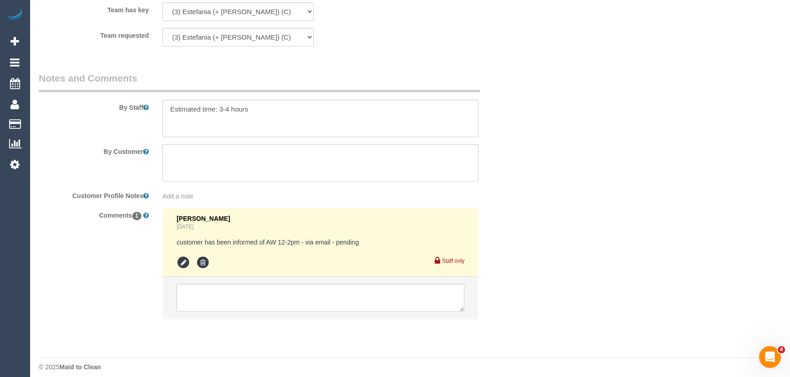
scroll to position [1492, 0]
click at [186, 256] on icon at bounding box center [183, 263] width 14 height 14
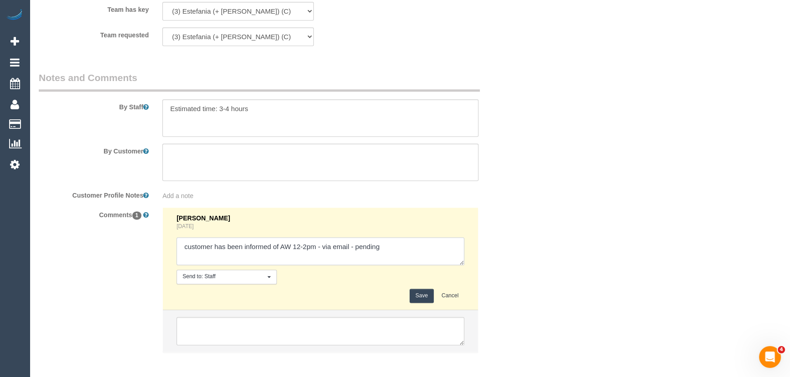
click at [390, 245] on textarea at bounding box center [320, 252] width 288 height 28
type textarea "customer has been informed of AW 12-2pm - via email - confirmed"
click at [423, 289] on button "Save" at bounding box center [421, 296] width 24 height 14
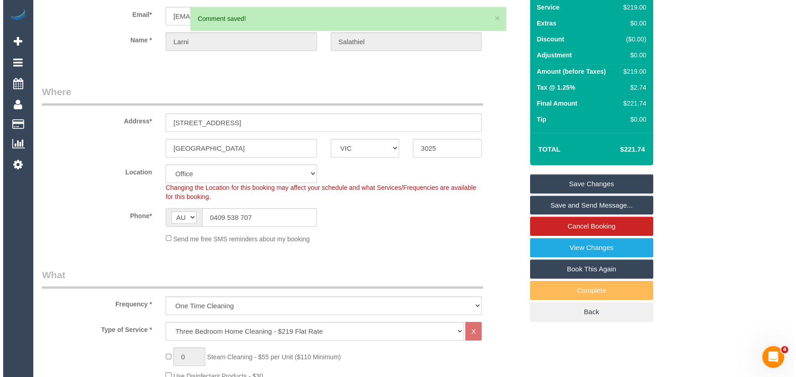
scroll to position [0, 0]
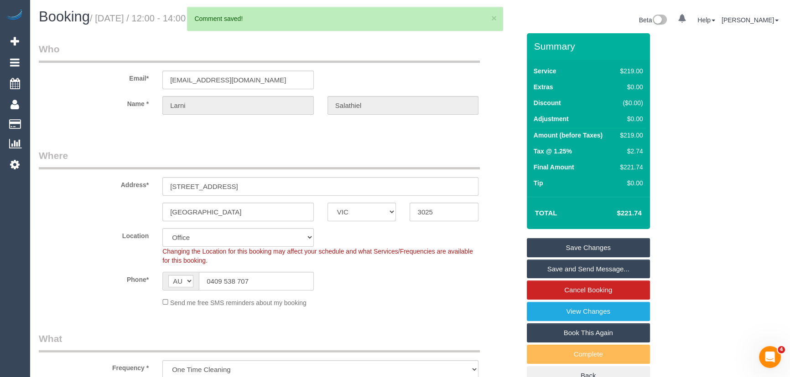
click at [559, 270] on link "Save and Send Message..." at bounding box center [588, 269] width 123 height 19
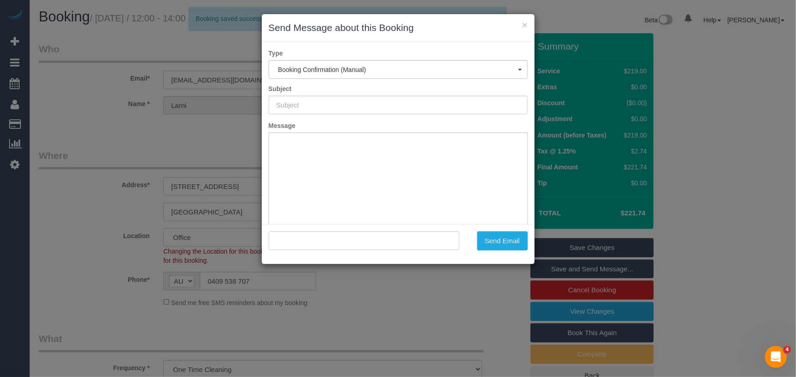
type input "Booking Confirmed"
type input ""[PERSON_NAME]" <[EMAIL_ADDRESS][DOMAIN_NAME]>"
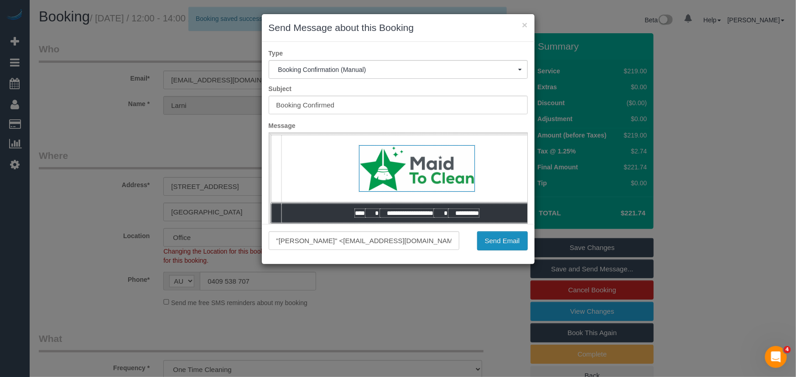
click at [489, 246] on button "Send Email" at bounding box center [502, 241] width 51 height 19
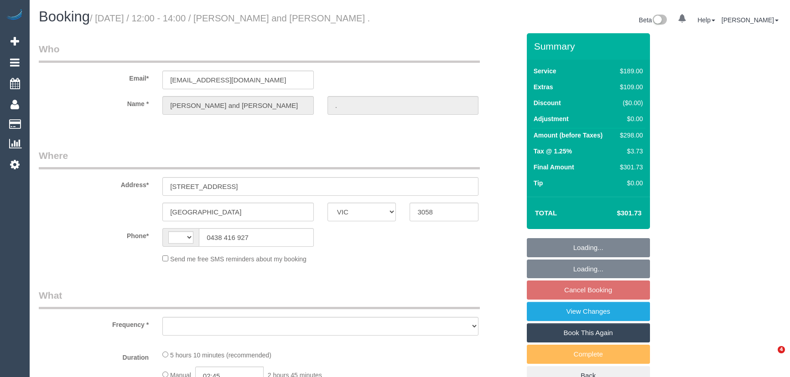
select select "VIC"
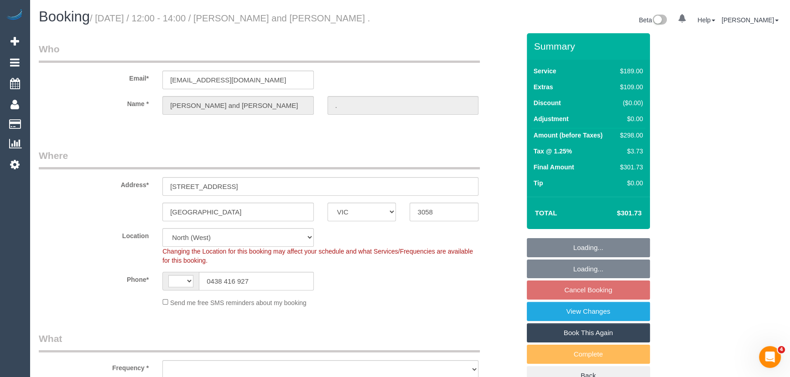
select select "string:AU"
select select "object:674"
select select "string:stripe-pm_1Rrt7v2GScqysDRVxKD1X8bU"
select select "spot1"
select select "object:679"
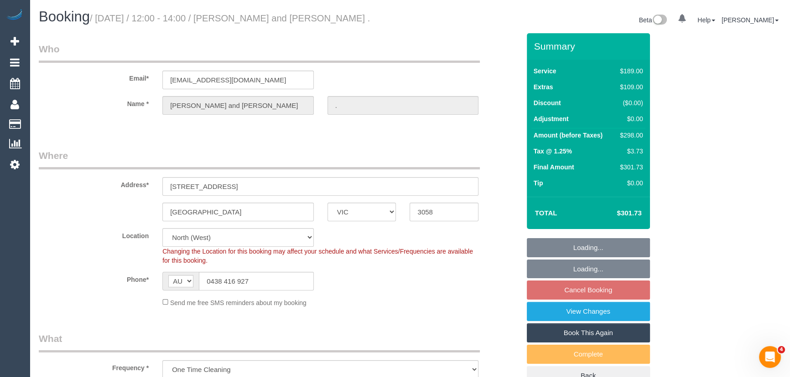
select select "number:29"
select select "number:14"
select select "number:19"
select select "number:24"
select select "number:26"
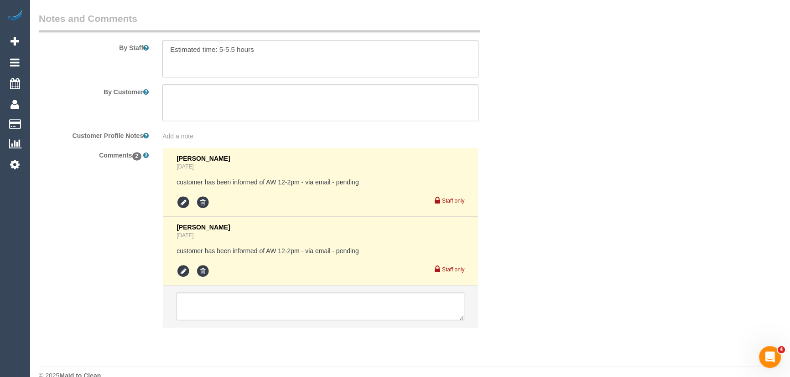
scroll to position [1511, 0]
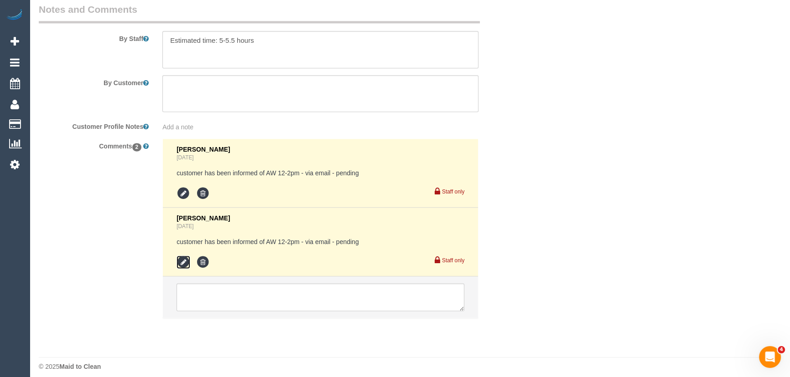
click at [182, 256] on icon at bounding box center [183, 263] width 14 height 14
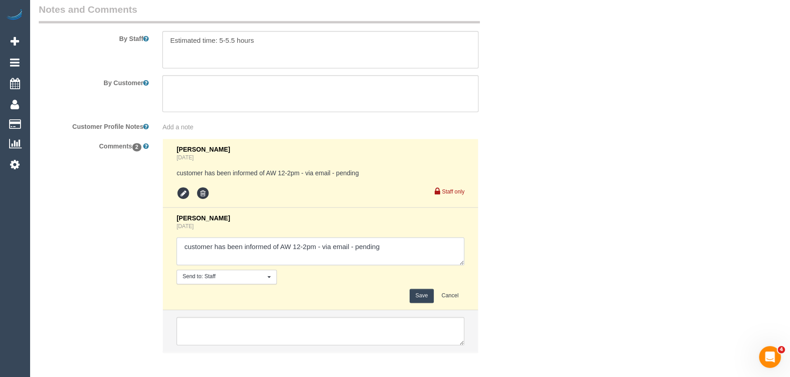
click at [413, 243] on textarea at bounding box center [320, 252] width 288 height 28
type textarea "customer has been informed of AW 12-2pm - via email - confirmed"
click at [423, 290] on button "Save" at bounding box center [421, 296] width 24 height 14
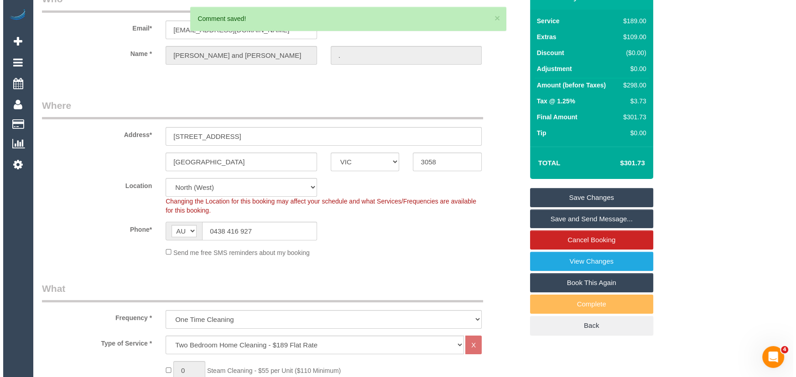
scroll to position [0, 0]
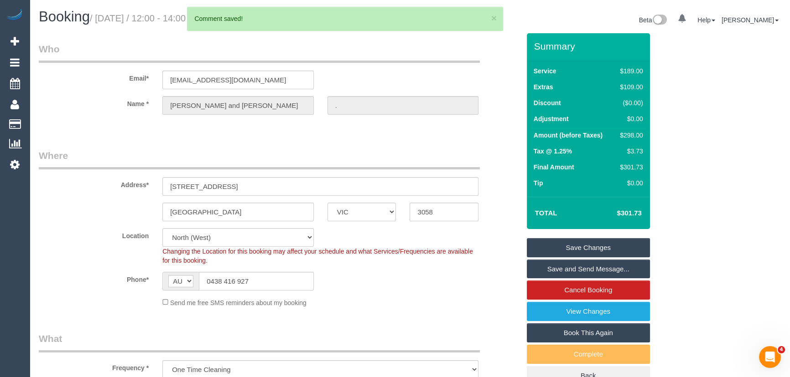
click at [562, 272] on link "Save and Send Message..." at bounding box center [588, 269] width 123 height 19
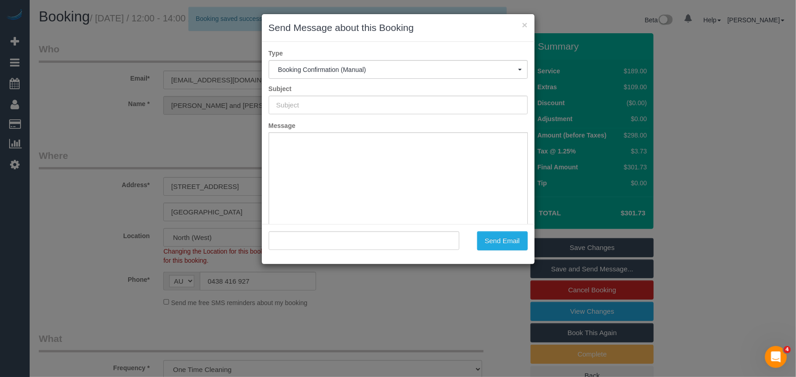
type input "Booking Confirmed"
type input ""[PERSON_NAME] and [PERSON_NAME] ." <[EMAIL_ADDRESS][DOMAIN_NAME]>"
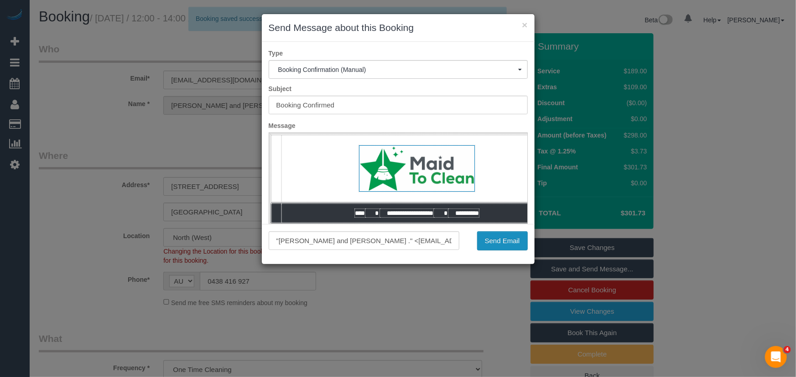
click at [503, 246] on button "Send Email" at bounding box center [502, 241] width 51 height 19
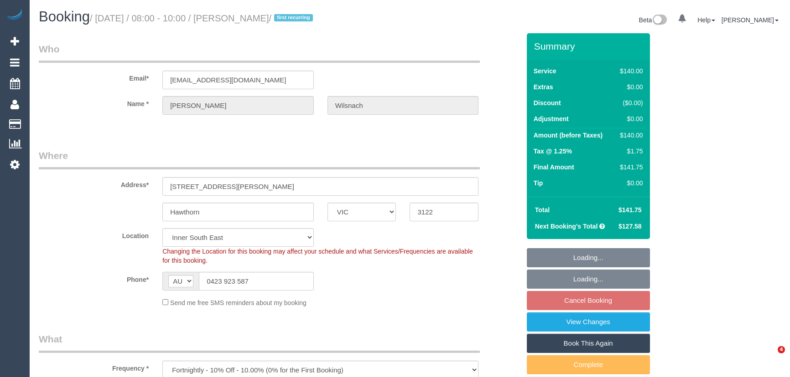
select select "VIC"
select select "number:29"
select select "number:14"
select select "number:19"
select select "number:25"
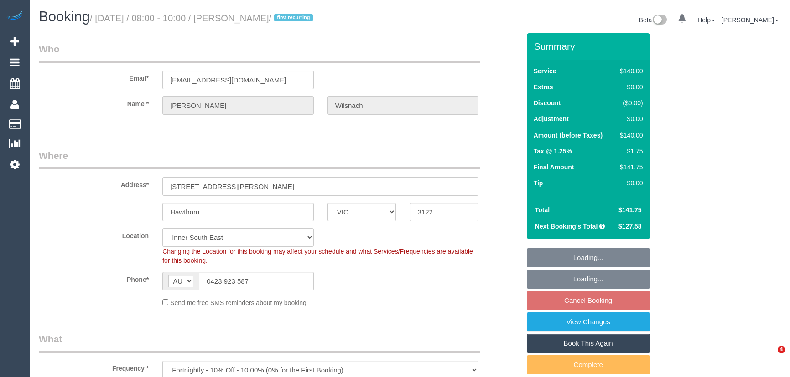
select select "number:12"
select select "object:1458"
select select "string:stripe-pm_1RHCkl2GScqysDRV2qfQ7c2K"
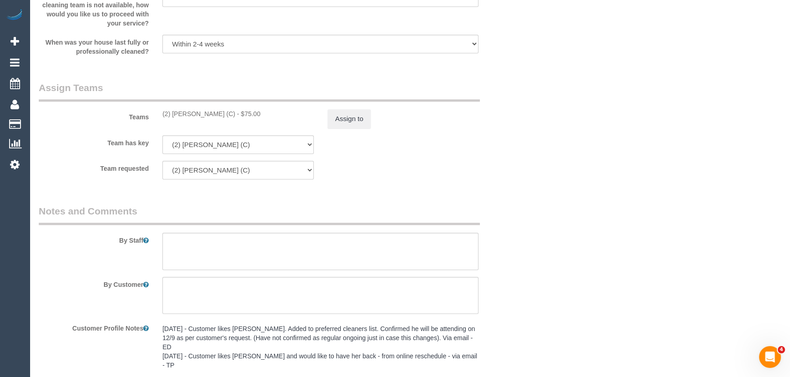
scroll to position [1450, 0]
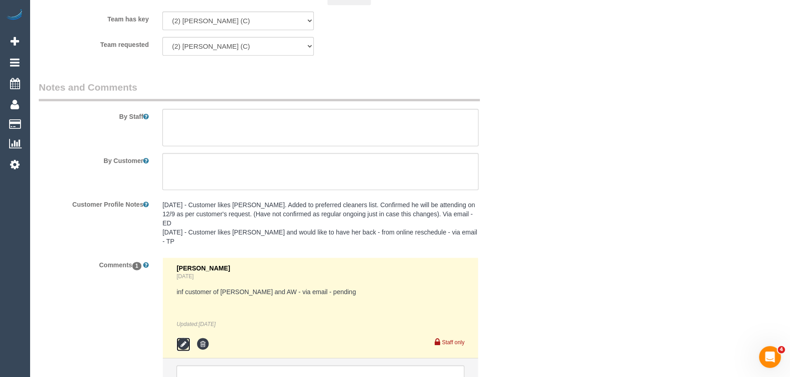
click at [179, 344] on icon at bounding box center [183, 345] width 14 height 14
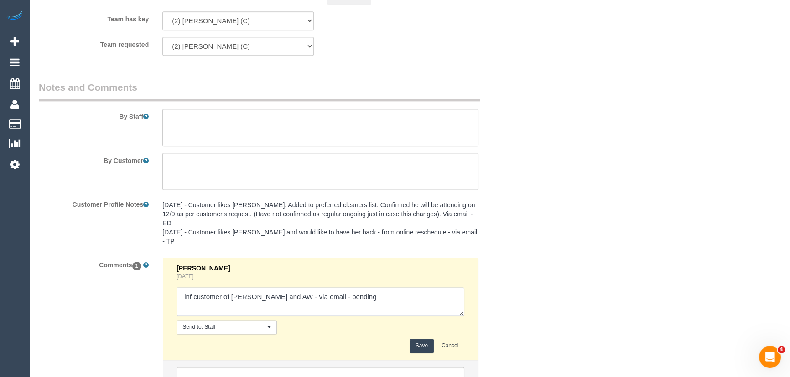
click at [374, 300] on textarea at bounding box center [320, 302] width 288 height 28
type textarea "inf customer of Roumany and AW - via email - confirmed"
click at [419, 342] on button "Save" at bounding box center [421, 346] width 24 height 14
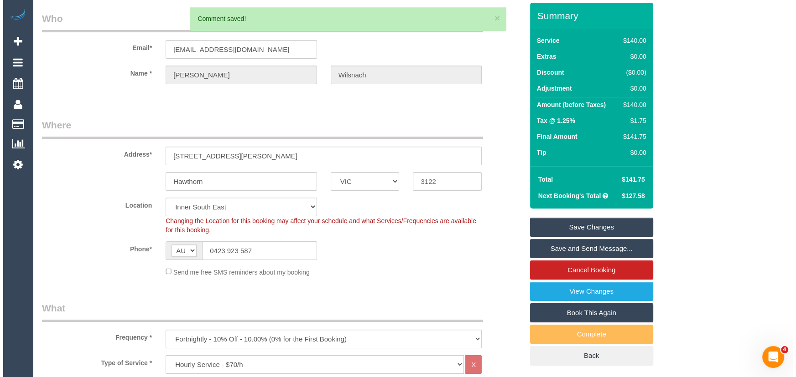
scroll to position [0, 0]
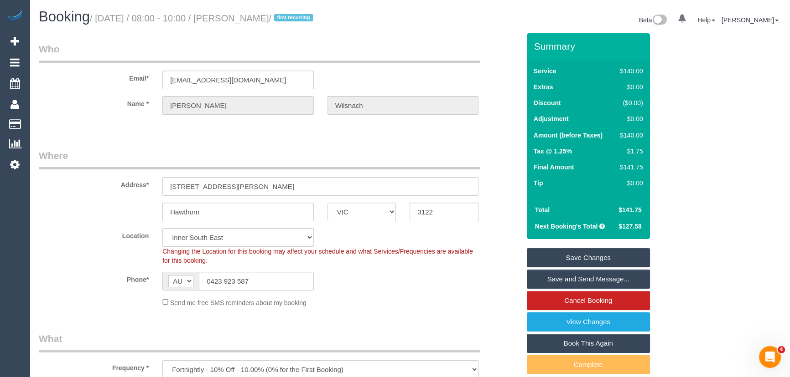
drag, startPoint x: 584, startPoint y: 281, endPoint x: 582, endPoint y: 285, distance: 4.9
click at [584, 281] on link "Save and Send Message..." at bounding box center [588, 279] width 123 height 19
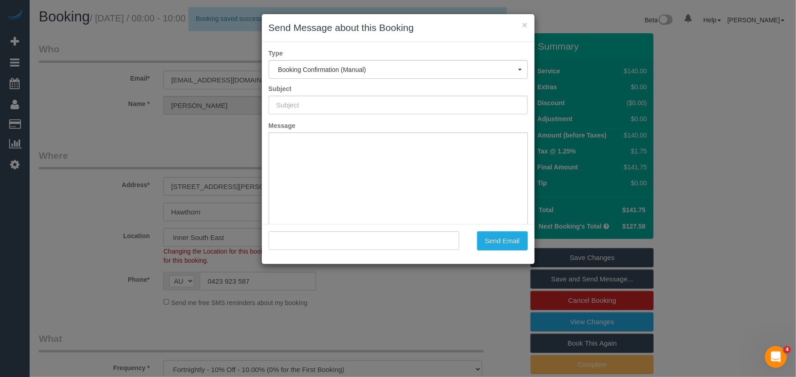
type input "Booking Confirmed"
type input ""[PERSON_NAME]" <[EMAIL_ADDRESS][DOMAIN_NAME]>"
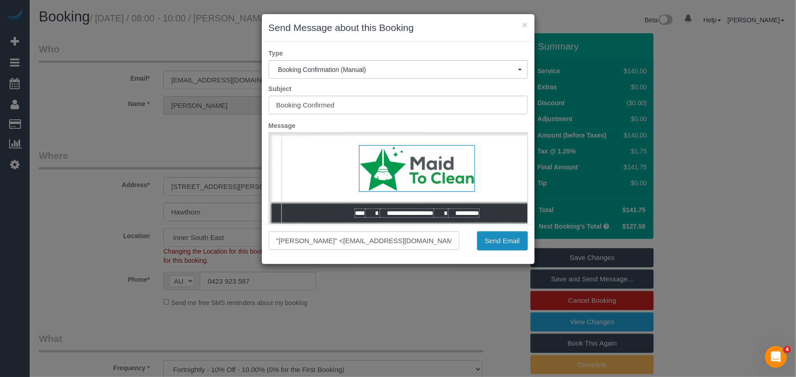
click at [506, 249] on button "Send Email" at bounding box center [502, 241] width 51 height 19
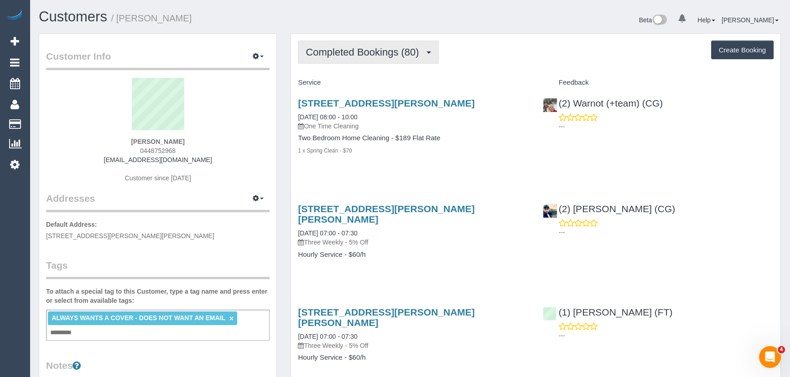
click at [403, 52] on span "Completed Bookings (80)" at bounding box center [364, 52] width 118 height 11
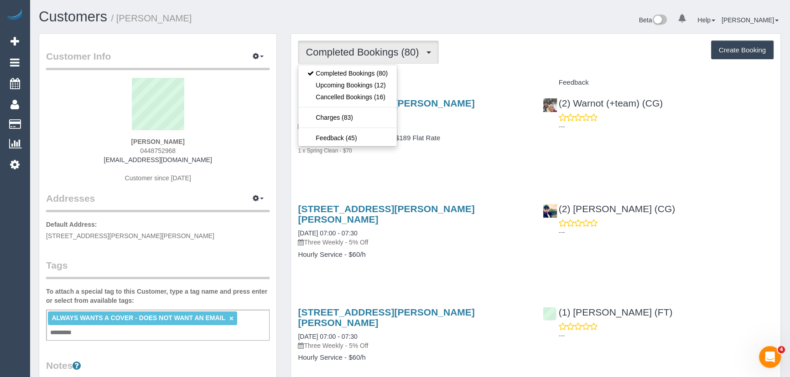
click at [468, 75] on div "Service" at bounding box center [413, 83] width 244 height 16
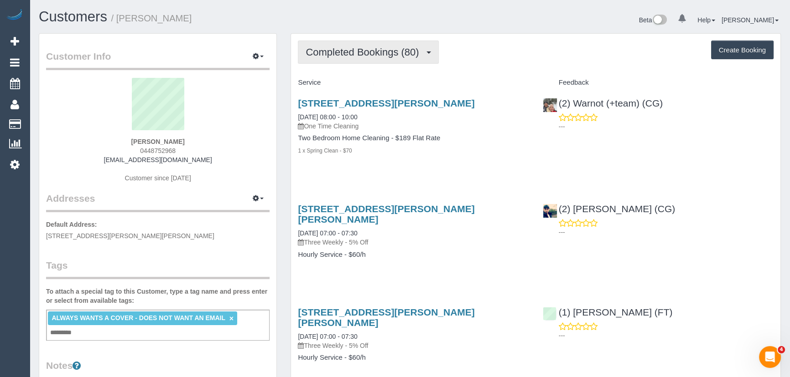
click at [372, 52] on span "Completed Bookings (80)" at bounding box center [364, 52] width 118 height 11
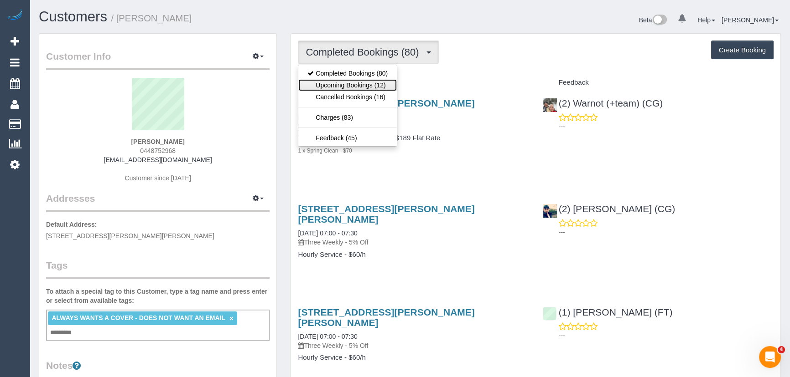
click at [375, 87] on link "Upcoming Bookings (12)" at bounding box center [347, 85] width 98 height 12
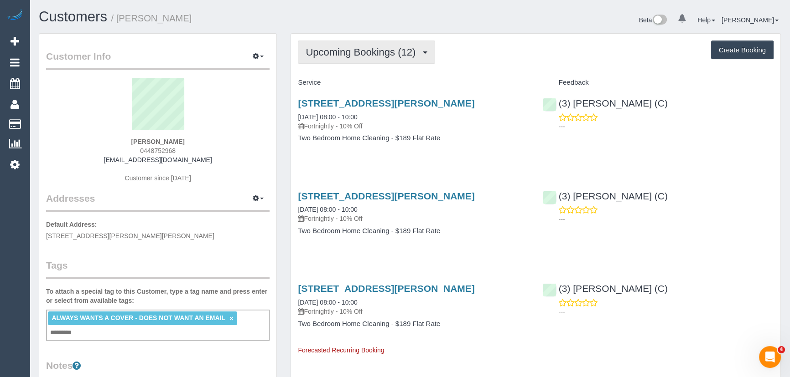
click at [362, 60] on button "Upcoming Bookings (12)" at bounding box center [366, 52] width 137 height 23
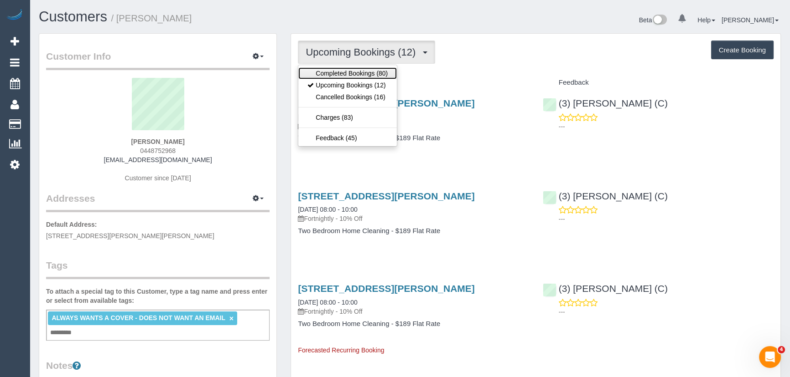
click at [358, 68] on link "Completed Bookings (80)" at bounding box center [347, 73] width 98 height 12
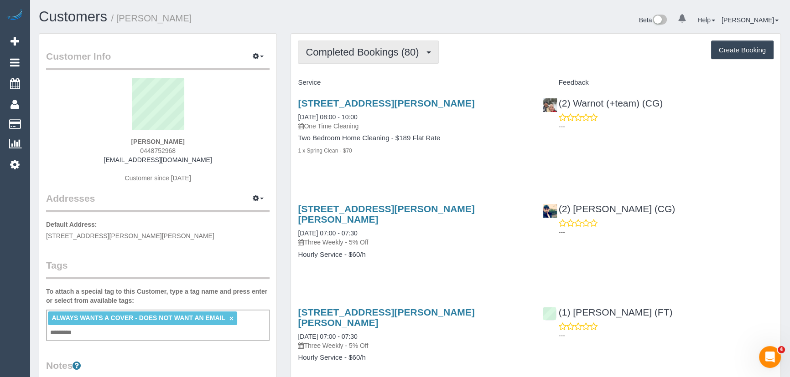
click at [374, 56] on span "Completed Bookings (80)" at bounding box center [364, 52] width 118 height 11
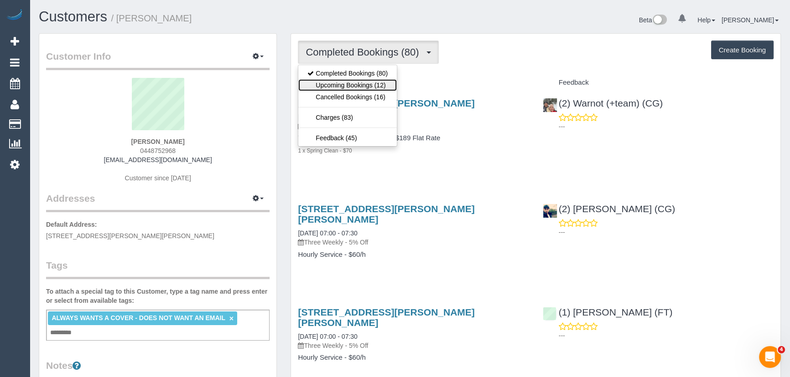
click at [370, 82] on link "Upcoming Bookings (12)" at bounding box center [347, 85] width 98 height 12
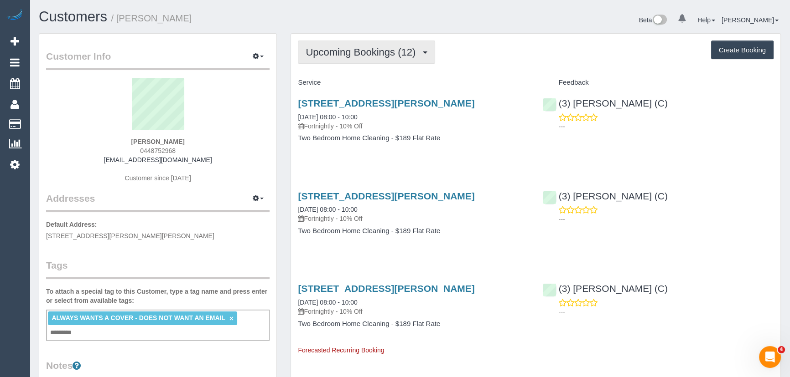
click at [341, 51] on span "Upcoming Bookings (12)" at bounding box center [362, 52] width 114 height 11
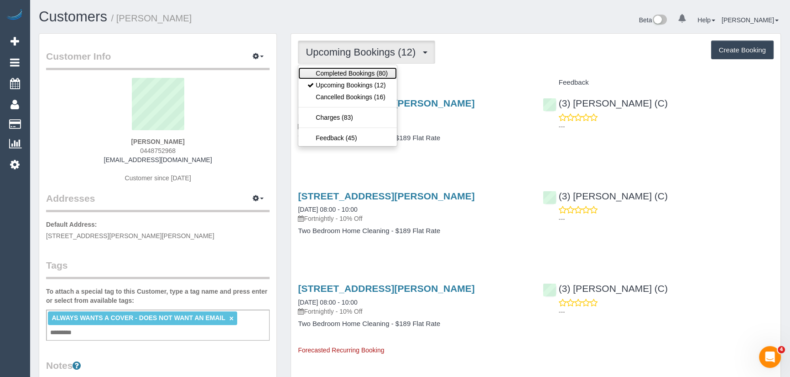
click at [344, 68] on link "Completed Bookings (80)" at bounding box center [347, 73] width 98 height 12
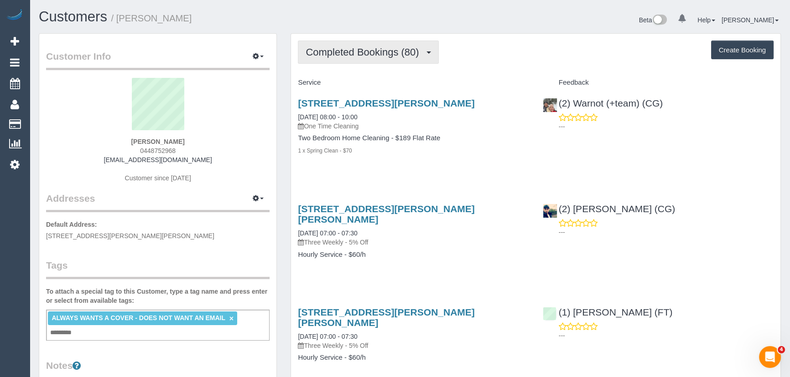
click at [379, 52] on span "Completed Bookings (80)" at bounding box center [364, 52] width 118 height 11
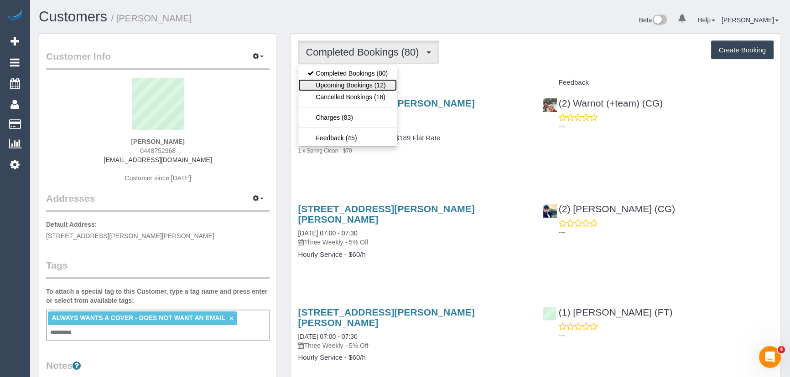
click at [374, 87] on link "Upcoming Bookings (12)" at bounding box center [347, 85] width 98 height 12
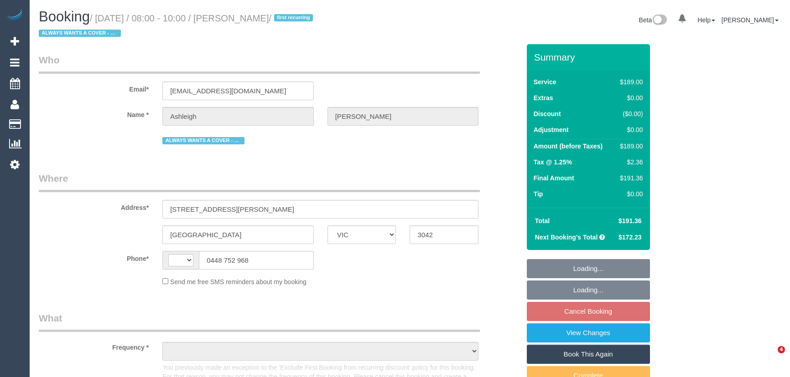
select select "VIC"
select select "string:AU"
select select "object:589"
select select "string:stripe-pm_1MhS9J2GScqysDRVgZPvZHqM"
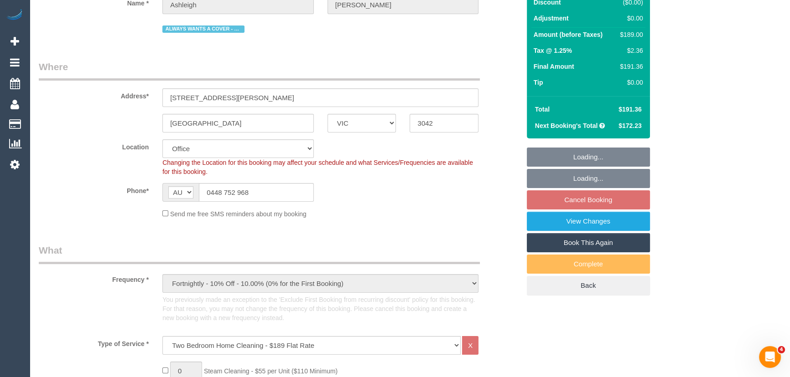
select select "number:29"
select select "number:14"
select select "number:19"
select select "number:24"
select select "number:33"
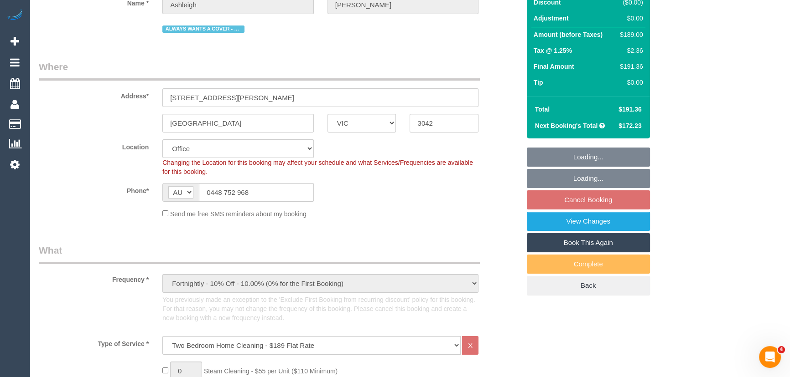
select select "number:12"
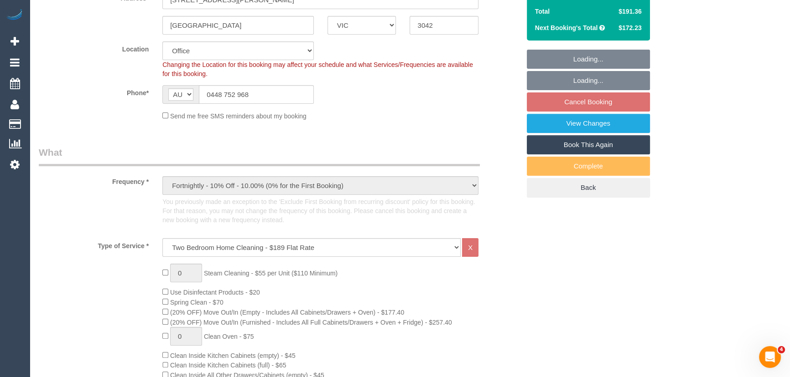
select select "object:2123"
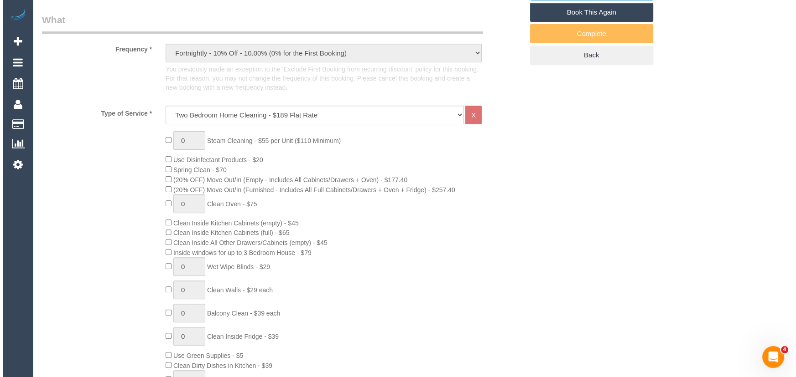
scroll to position [177, 0]
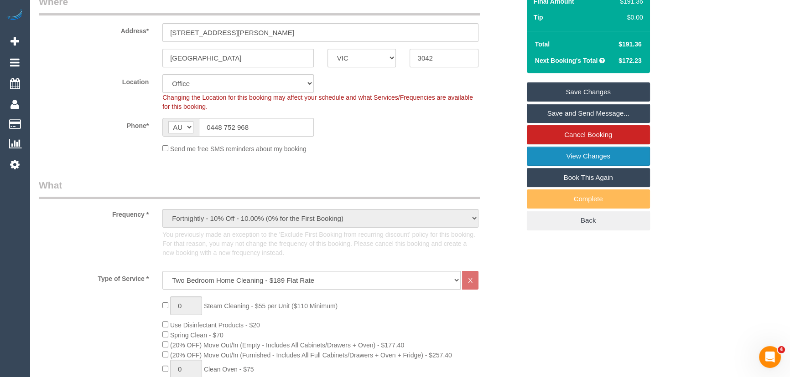
click at [552, 160] on link "View Changes" at bounding box center [588, 156] width 123 height 19
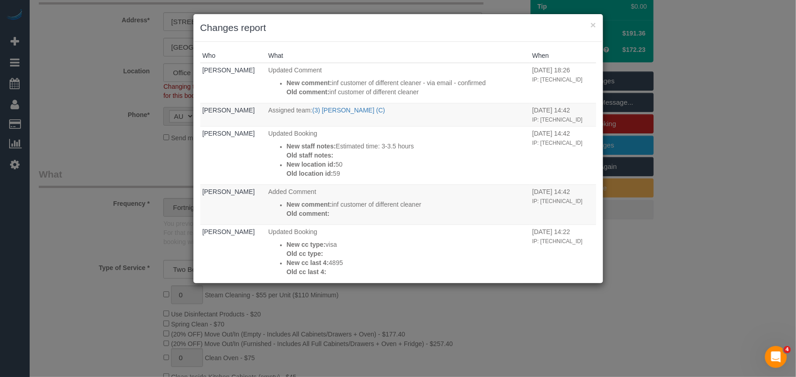
click at [574, 352] on div "× Changes report Who What When [PERSON_NAME] Updated Comment New comment: inf c…" at bounding box center [398, 188] width 796 height 377
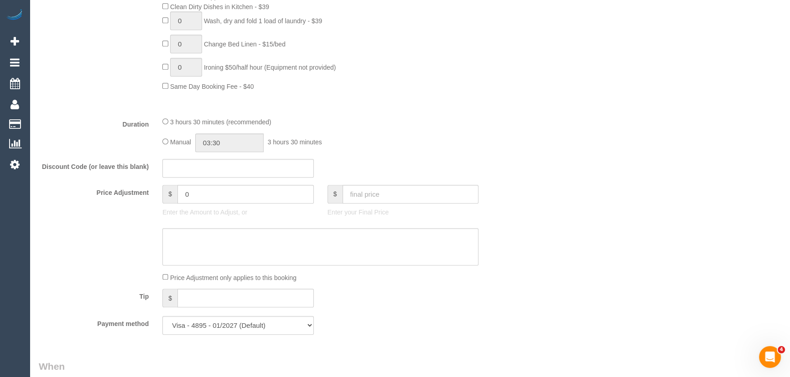
scroll to position [621, 0]
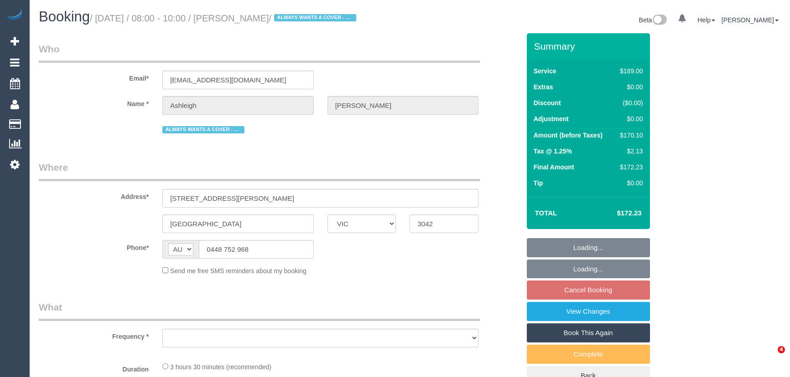
select select "VIC"
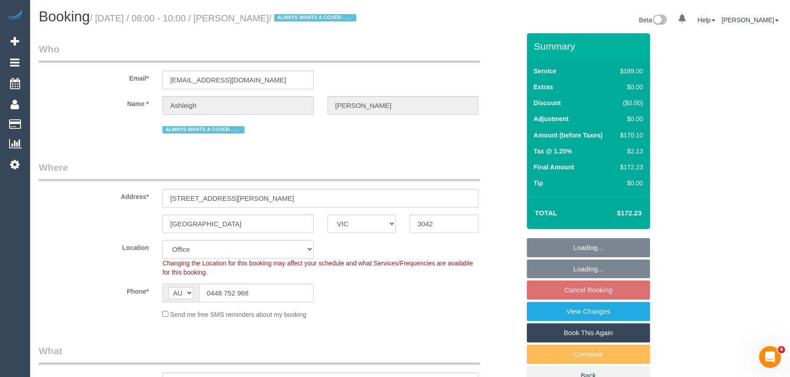
select select "object:685"
select select "string:stripe-pm_1MhS9J2GScqysDRVgZPvZHqM"
select select "number:29"
select select "number:14"
select select "number:19"
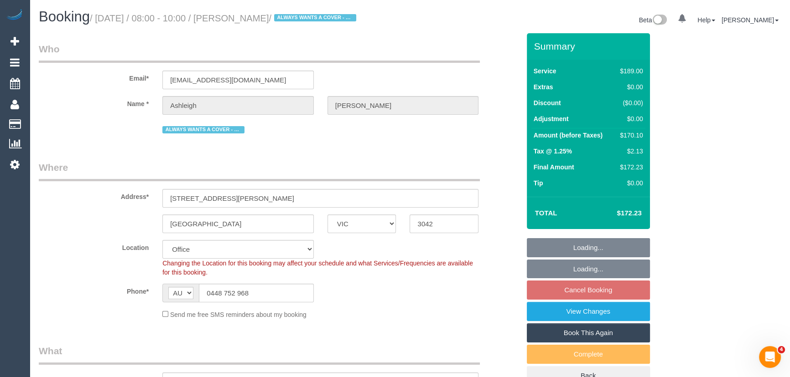
select select "number:24"
select select "number:33"
select select "number:12"
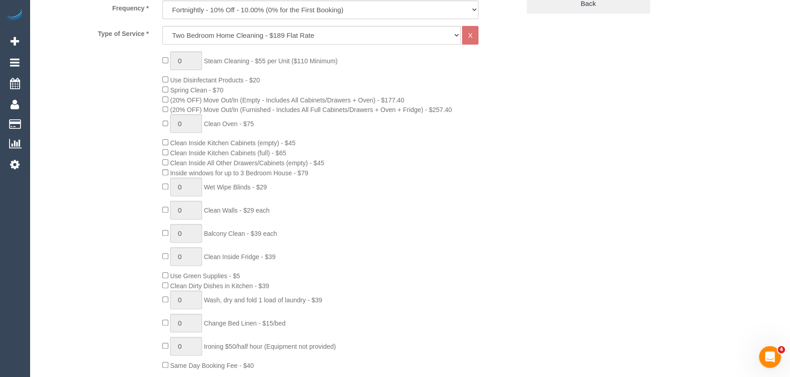
scroll to position [248, 0]
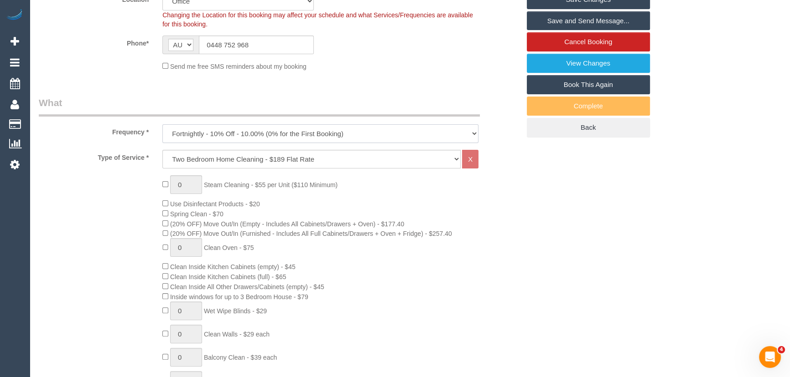
click at [208, 139] on select "One Time Cleaning Weekly - 10% Off - 10.00% (0% for the First Booking) Fortnigh…" at bounding box center [320, 133] width 316 height 19
select select "object:789"
click at [162, 124] on select "One Time Cleaning Weekly - 10% Off - 10.00% (0% for the First Booking) Fortnigh…" at bounding box center [320, 133] width 316 height 19
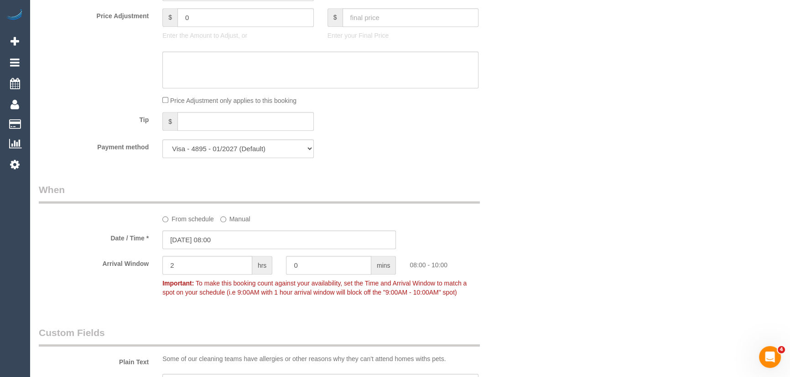
scroll to position [953, 0]
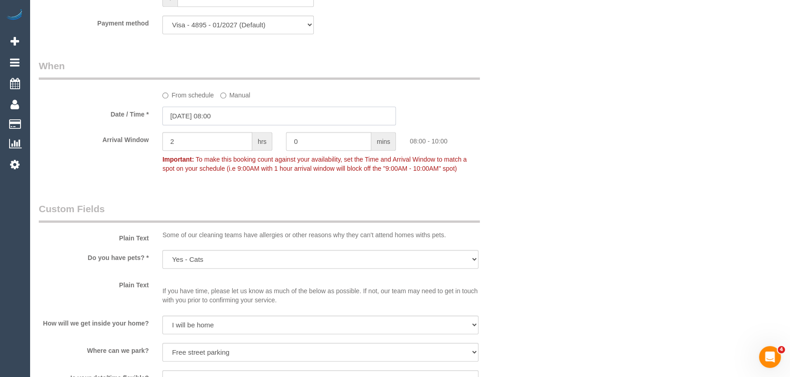
click at [231, 114] on input "[DATE] 08:00" at bounding box center [278, 116] width 233 height 19
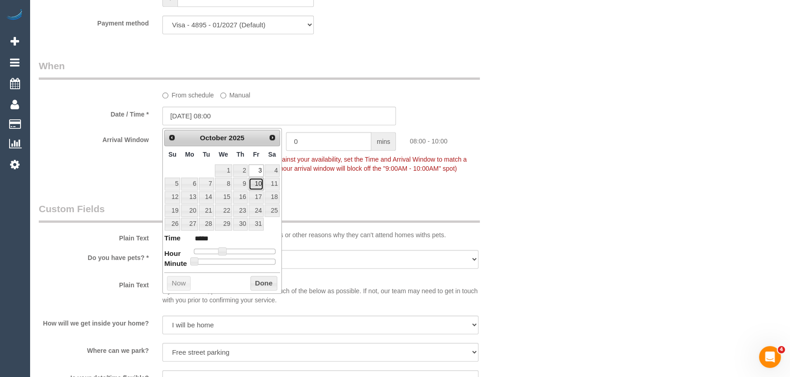
click at [253, 186] on link "10" at bounding box center [255, 184] width 15 height 12
type input "[DATE] 08:00"
click at [351, 197] on div "Who Email* [EMAIL_ADDRESS][DOMAIN_NAME] Name * [GEOGRAPHIC_DATA][PERSON_NAME][G…" at bounding box center [279, 47] width 495 height 1934
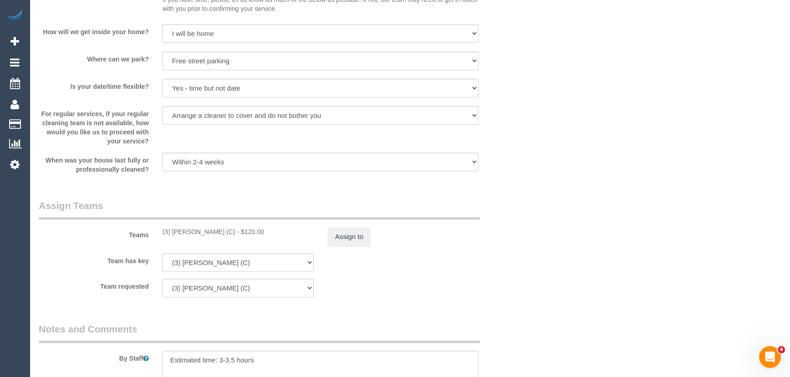
scroll to position [1326, 0]
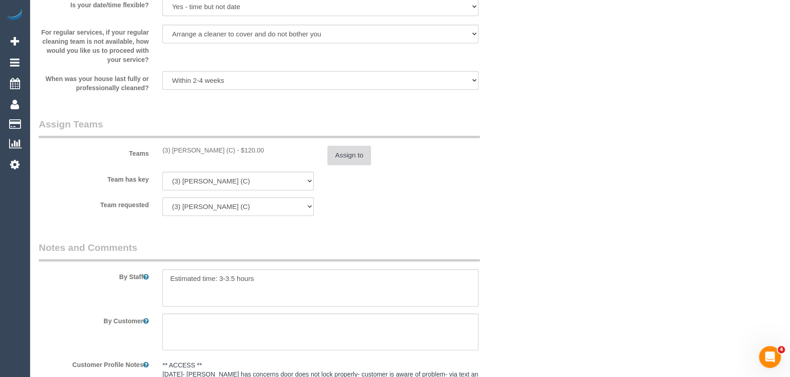
click at [351, 157] on button "Assign to" at bounding box center [349, 155] width 44 height 19
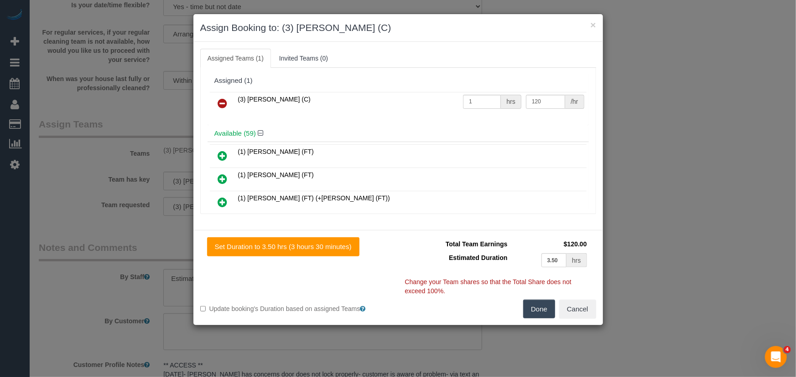
click at [222, 103] on icon at bounding box center [223, 103] width 10 height 11
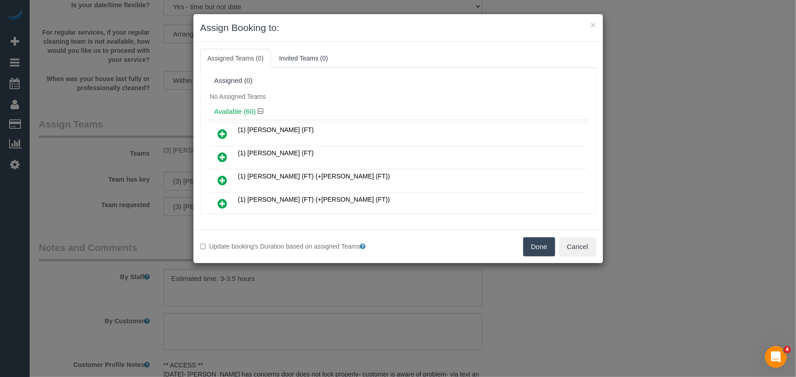
click at [530, 246] on button "Done" at bounding box center [539, 247] width 32 height 19
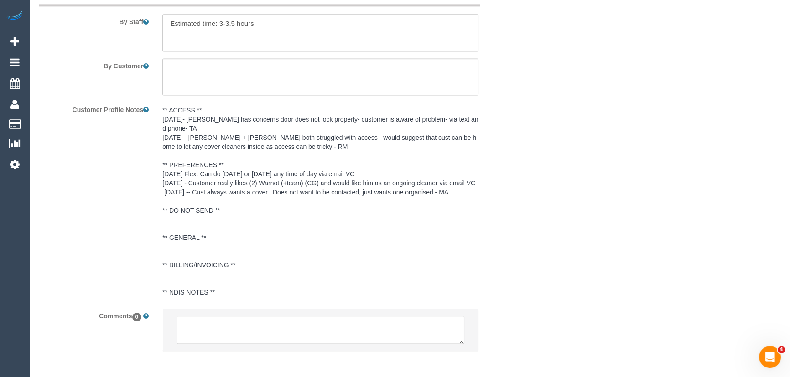
scroll to position [1632, 0]
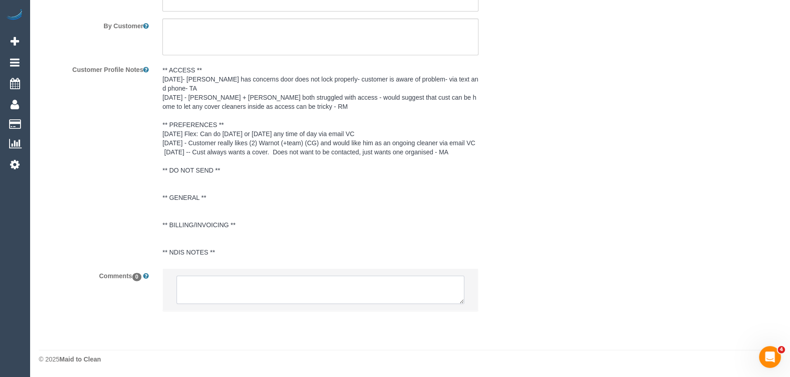
click at [270, 293] on textarea at bounding box center [320, 290] width 288 height 28
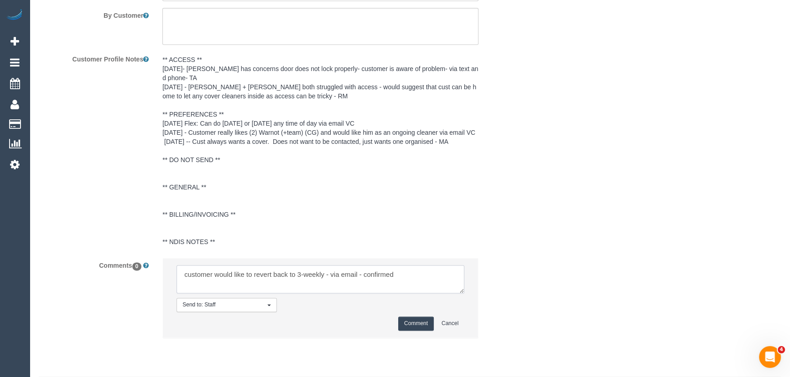
type textarea "customer would like to revert back to 3-weekly - via email - confirmed"
click at [417, 331] on button "Comment" at bounding box center [416, 324] width 36 height 14
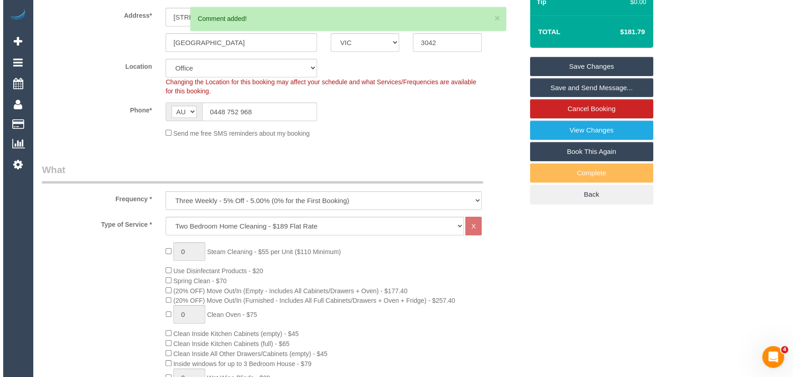
scroll to position [0, 0]
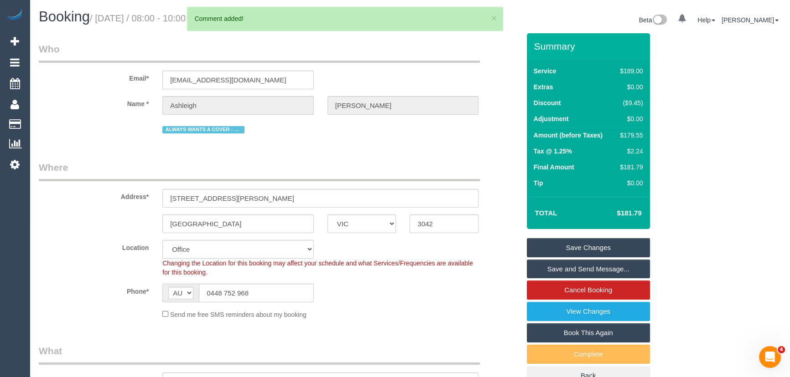
click at [597, 246] on link "Save Changes" at bounding box center [588, 247] width 123 height 19
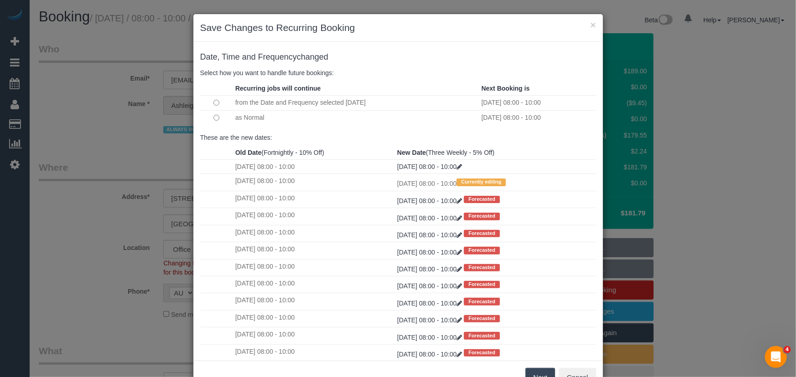
drag, startPoint x: 533, startPoint y: 372, endPoint x: 535, endPoint y: 361, distance: 12.0
click at [533, 372] on button "Next" at bounding box center [540, 377] width 30 height 19
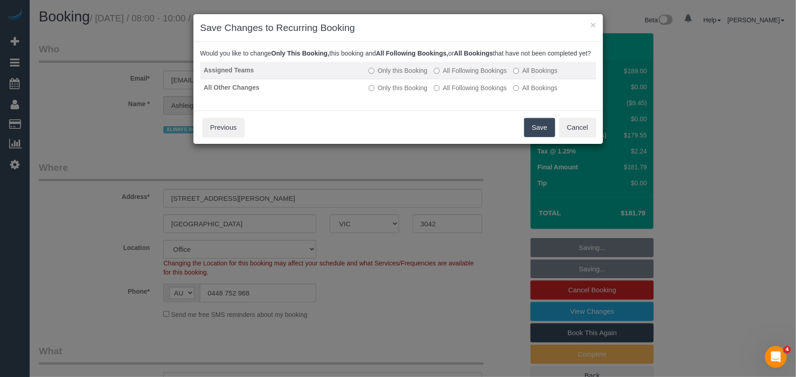
click at [457, 75] on label "All Following Bookings" at bounding box center [470, 70] width 73 height 9
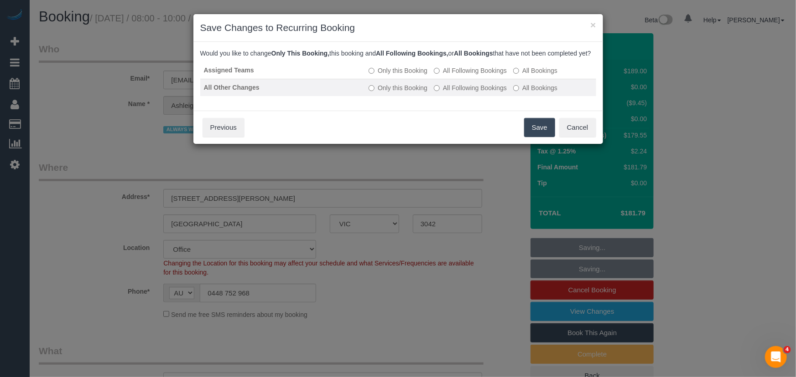
click at [456, 93] on label "All Following Bookings" at bounding box center [470, 87] width 73 height 9
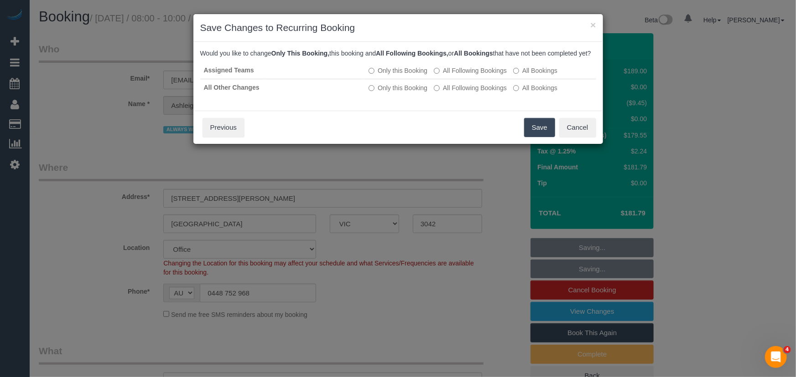
click at [538, 137] on button "Save" at bounding box center [539, 127] width 31 height 19
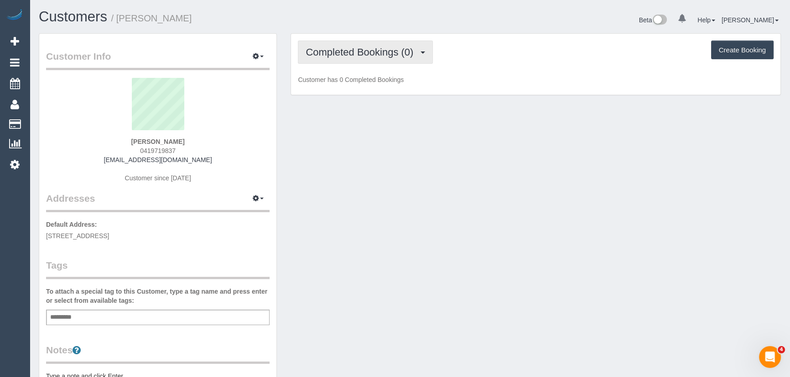
click at [372, 52] on span "Completed Bookings (0)" at bounding box center [361, 52] width 112 height 11
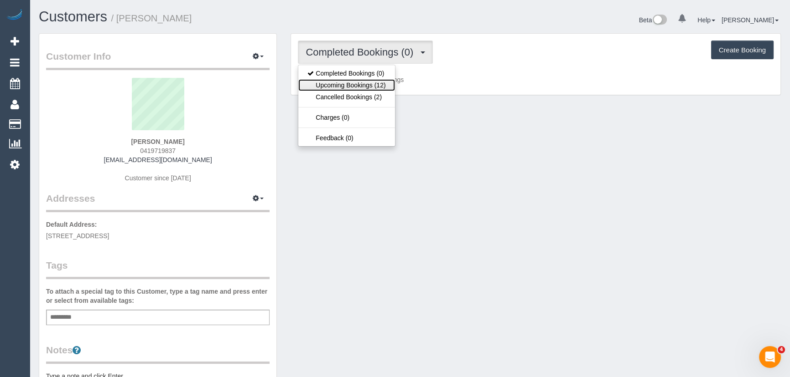
click at [373, 87] on link "Upcoming Bookings (12)" at bounding box center [346, 85] width 96 height 12
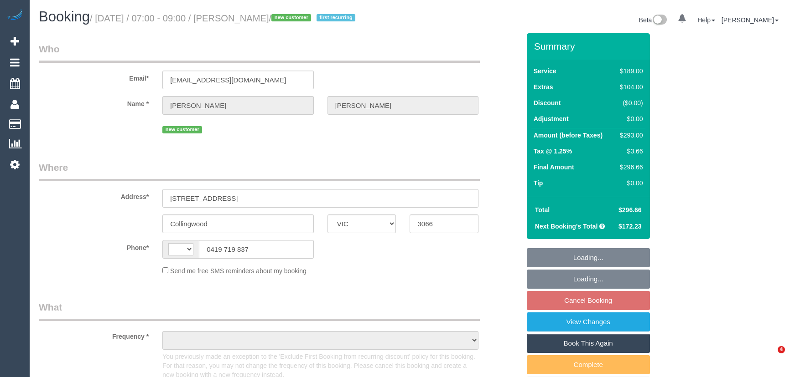
select select "VIC"
select select "string:AU"
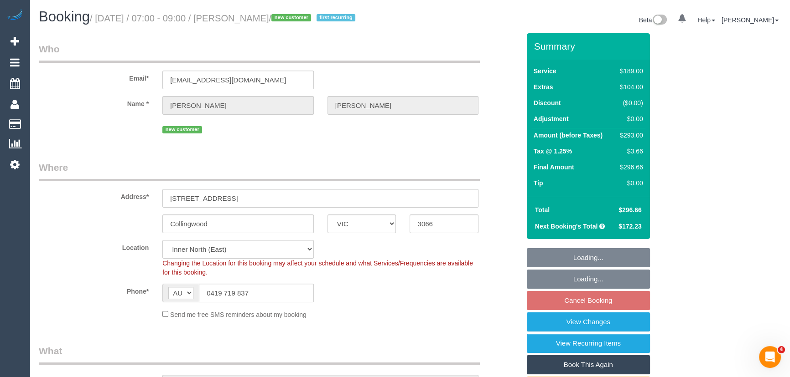
select select "object:1486"
select select "string:stripe-pm_1Rj6Tu2GScqysDRVwiI3lQLl"
select select "number:29"
select select "number:14"
select select "number:20"
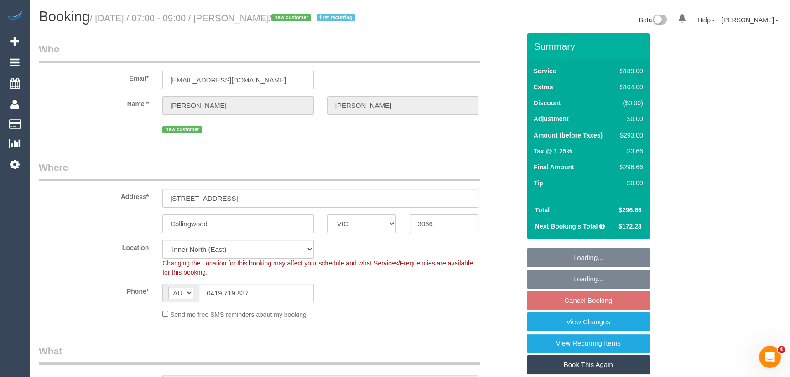
select select "number:24"
select select "number:35"
select select "number:26"
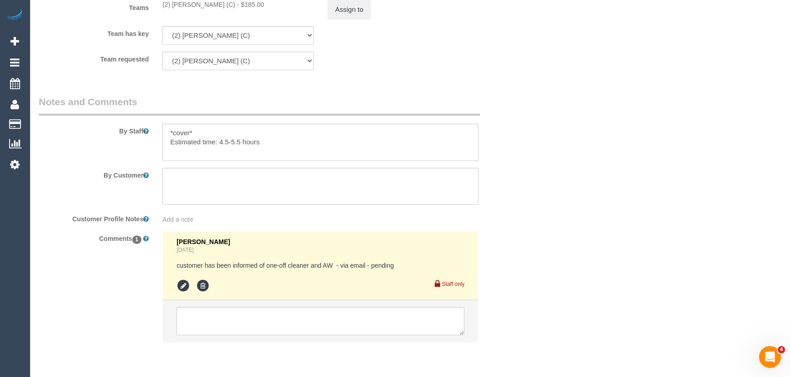
scroll to position [1571, 0]
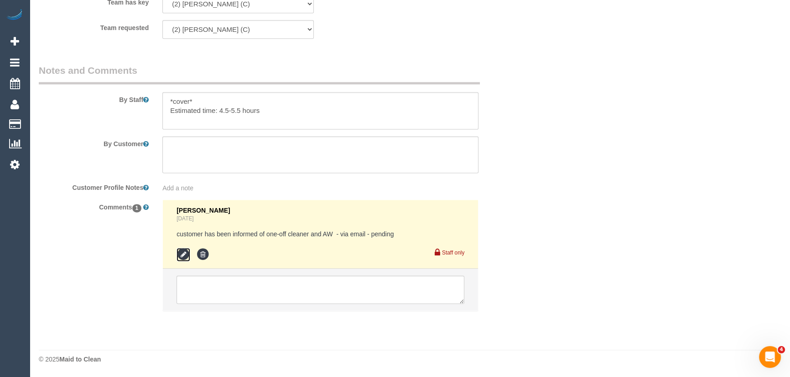
click at [182, 256] on icon at bounding box center [183, 255] width 14 height 14
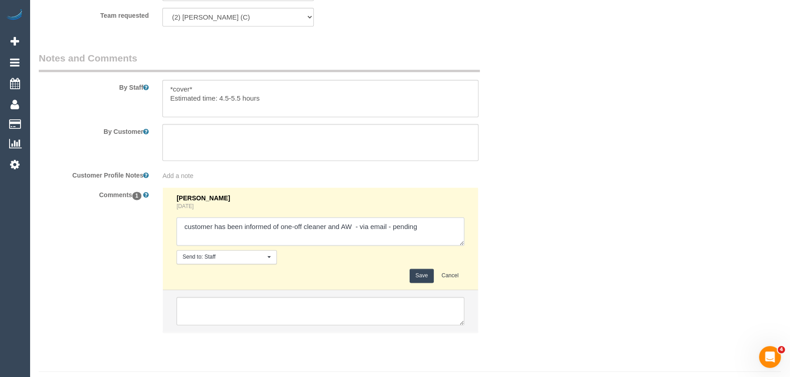
click at [447, 246] on textarea at bounding box center [320, 231] width 288 height 28
type textarea "customer has been informed of one-off cleaner and AW - via email - confirmed"
click at [425, 283] on button "Save" at bounding box center [421, 276] width 24 height 14
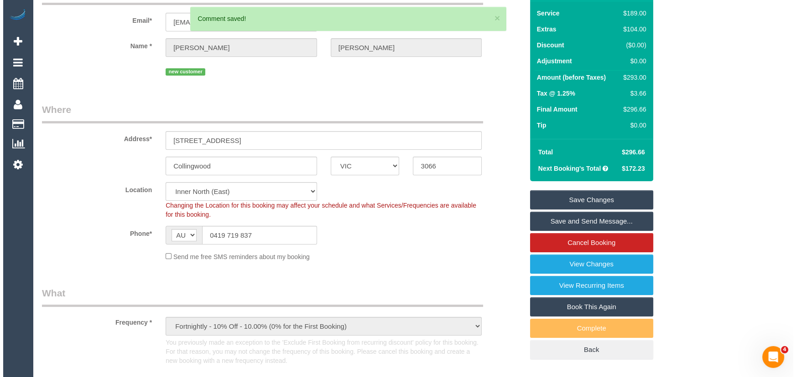
scroll to position [0, 0]
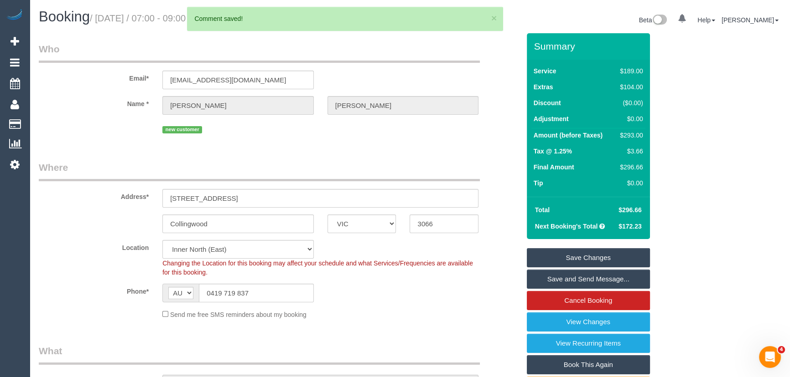
click at [543, 289] on link "Save and Send Message..." at bounding box center [588, 279] width 123 height 19
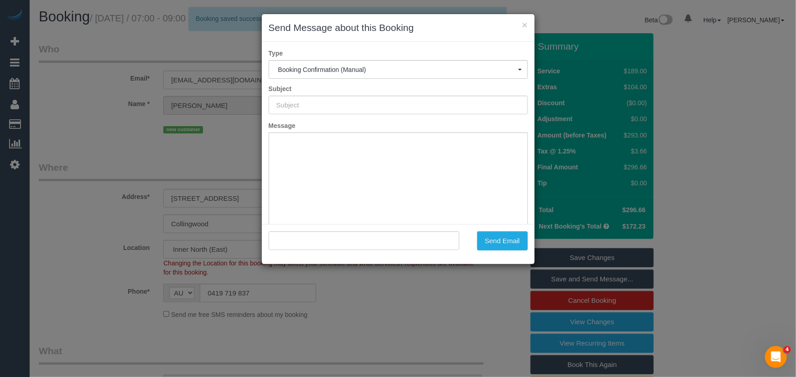
type input "Booking Confirmed"
type input ""[PERSON_NAME]" <[EMAIL_ADDRESS][DOMAIN_NAME]>"
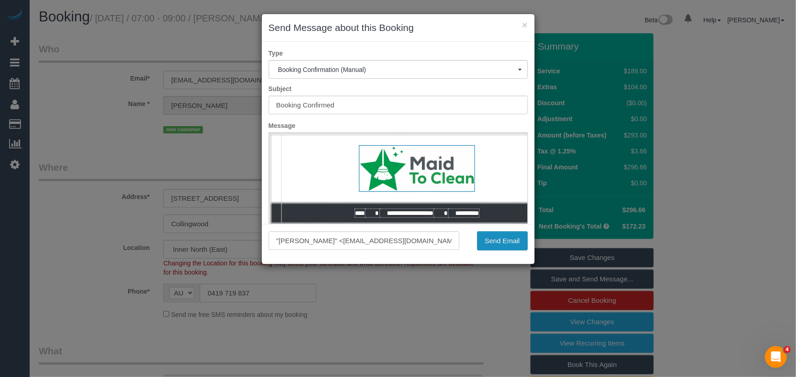
drag, startPoint x: 498, startPoint y: 246, endPoint x: 497, endPoint y: 262, distance: 16.5
click at [500, 246] on button "Send Email" at bounding box center [502, 241] width 51 height 19
click at [500, 246] on div "Send Email" at bounding box center [500, 241] width 68 height 19
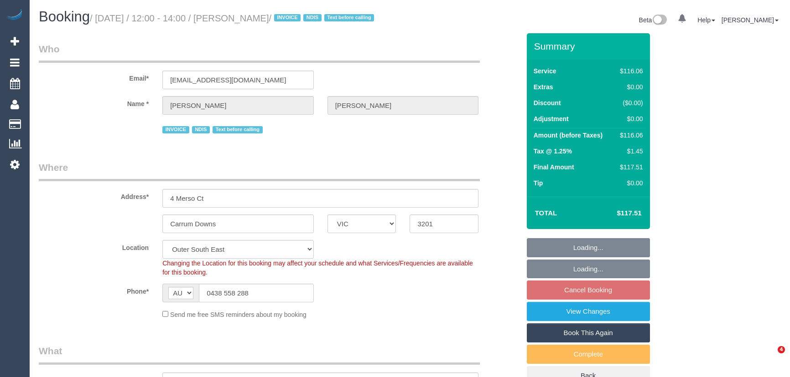
select select "VIC"
select select "number:27"
select select "number:14"
select select "number:18"
select select "number:36"
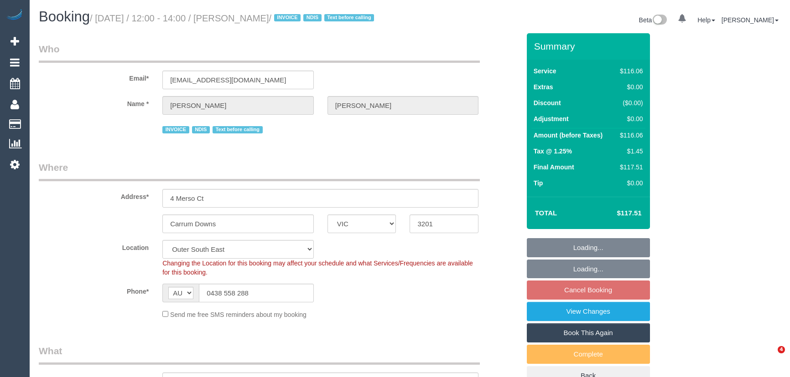
select select "number:34"
select select "spot1"
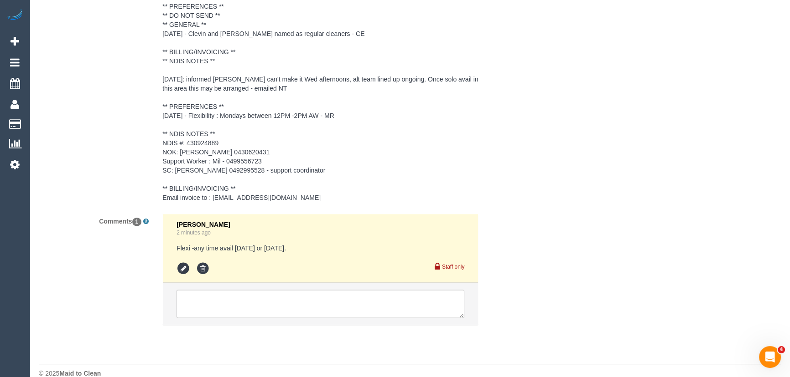
scroll to position [1375, 0]
